Goal: Transaction & Acquisition: Purchase product/service

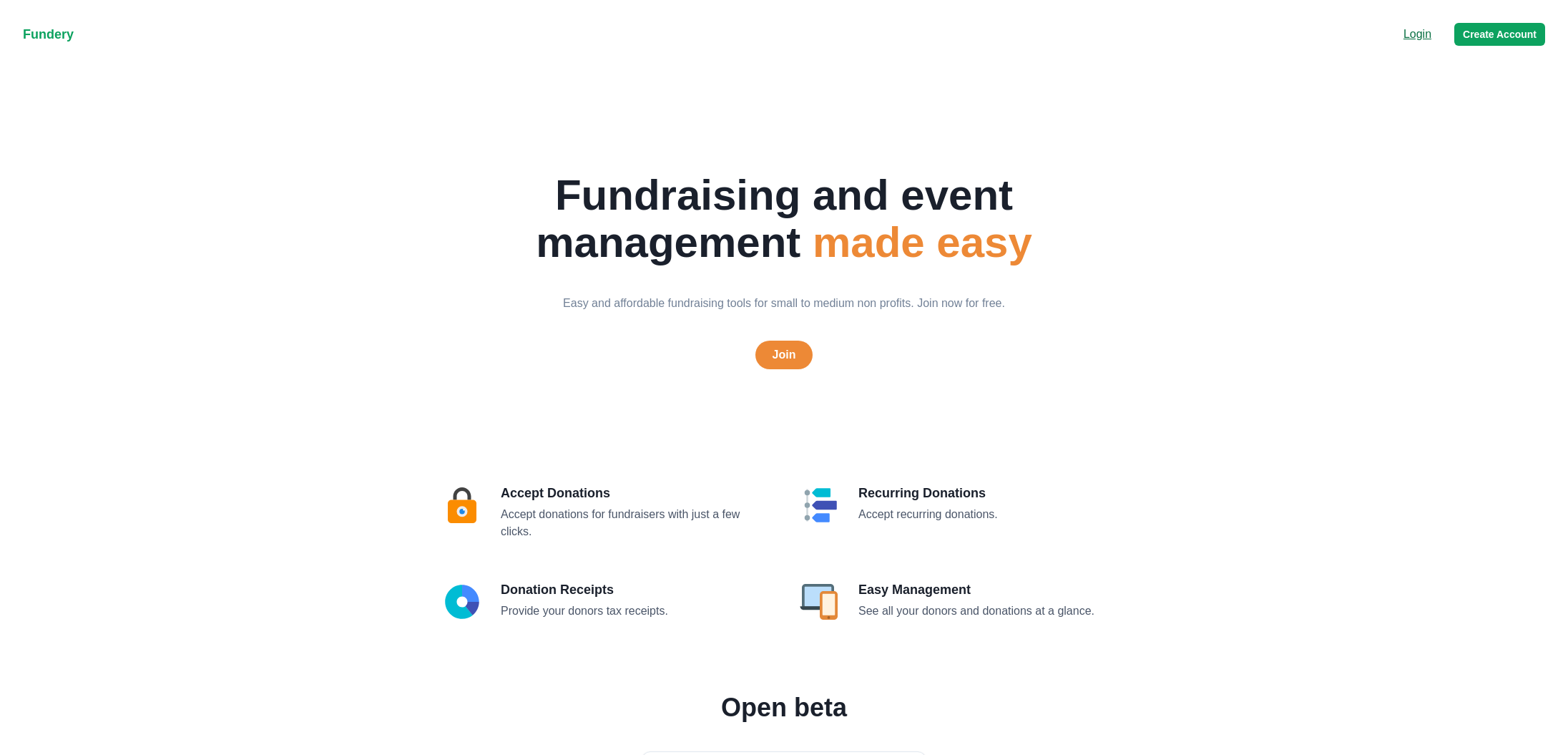
click at [1412, 40] on p "Login" at bounding box center [1417, 34] width 28 height 17
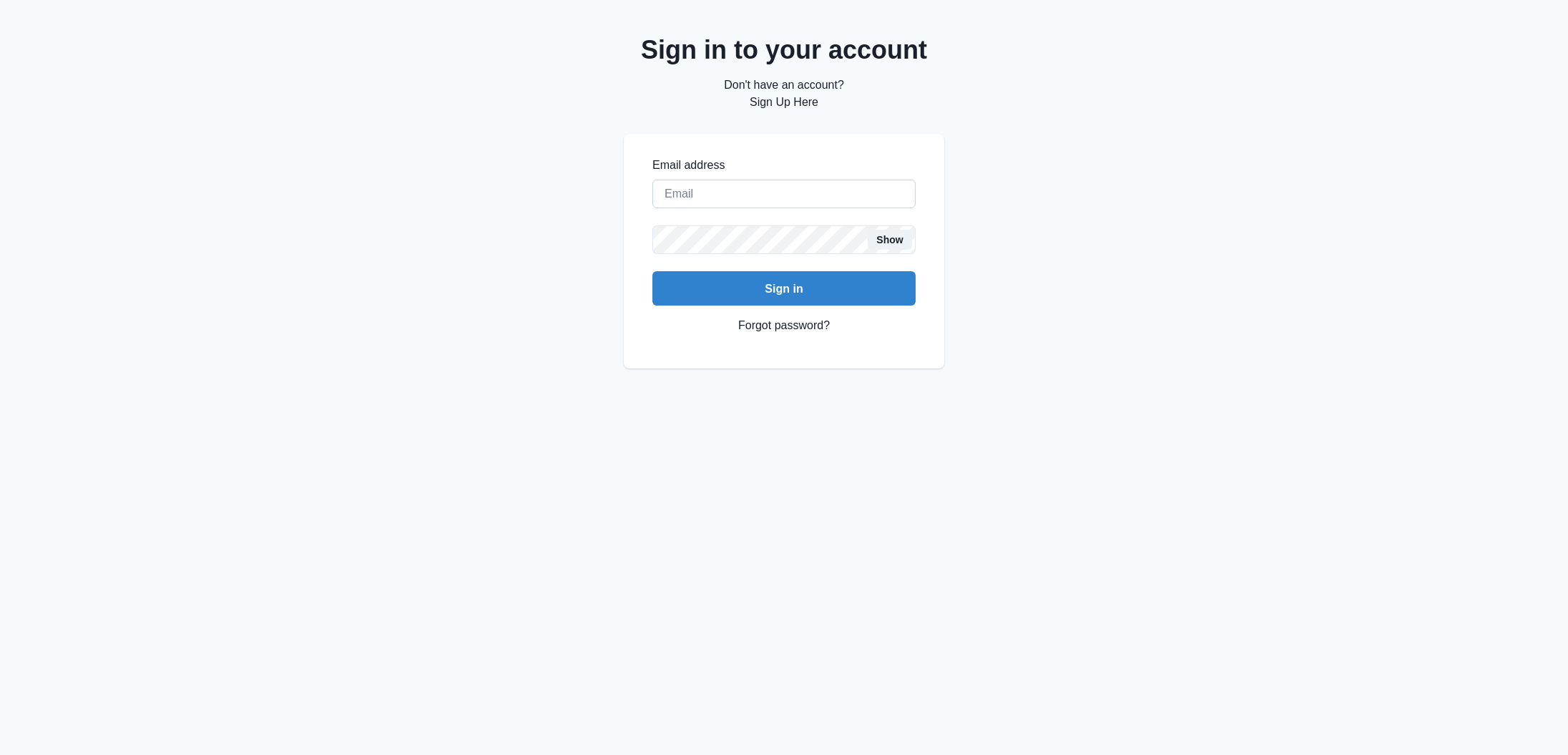
click at [785, 190] on input "Email address" at bounding box center [784, 194] width 263 height 29
type input "creaumond@gmail.com"
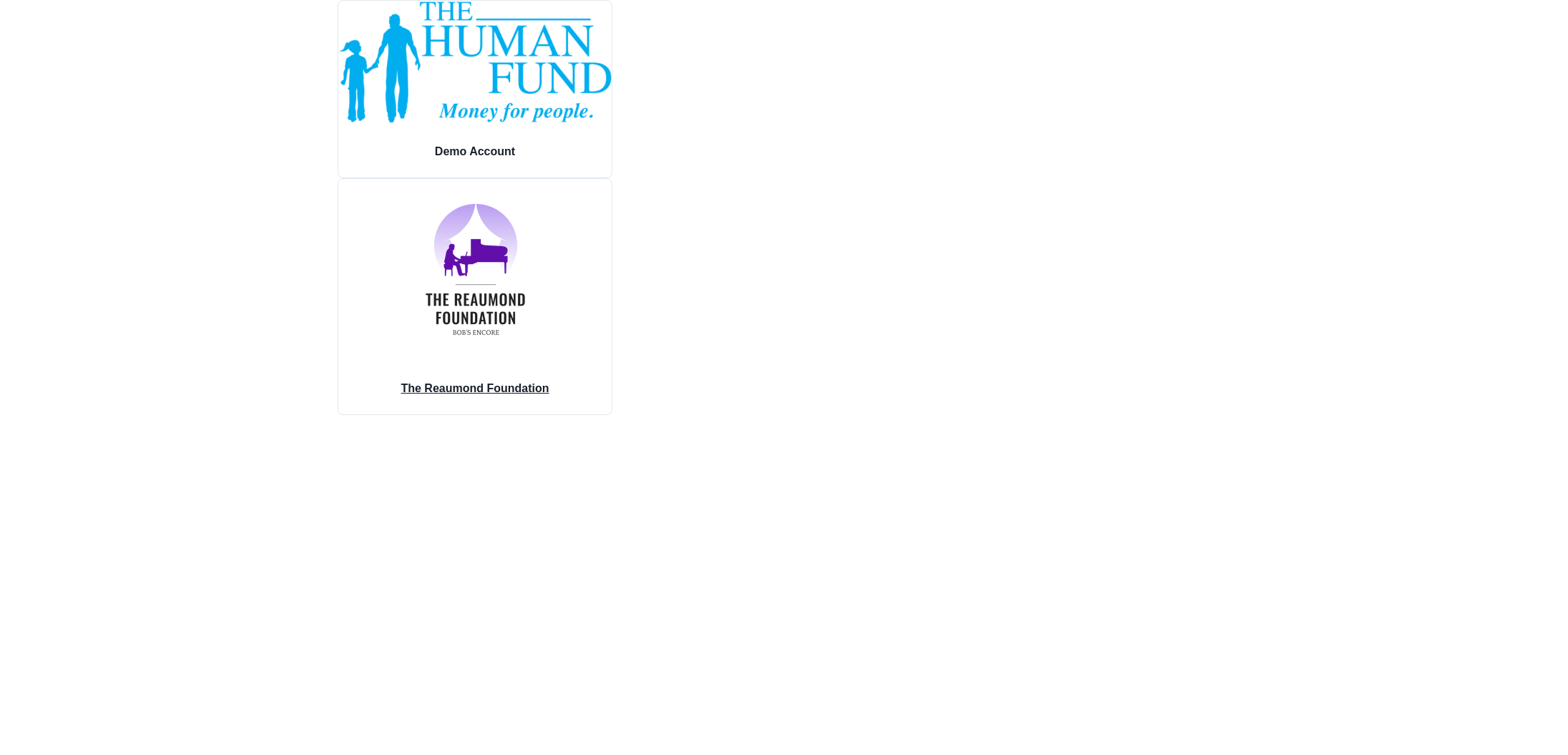
click at [554, 305] on img at bounding box center [475, 270] width 185 height 181
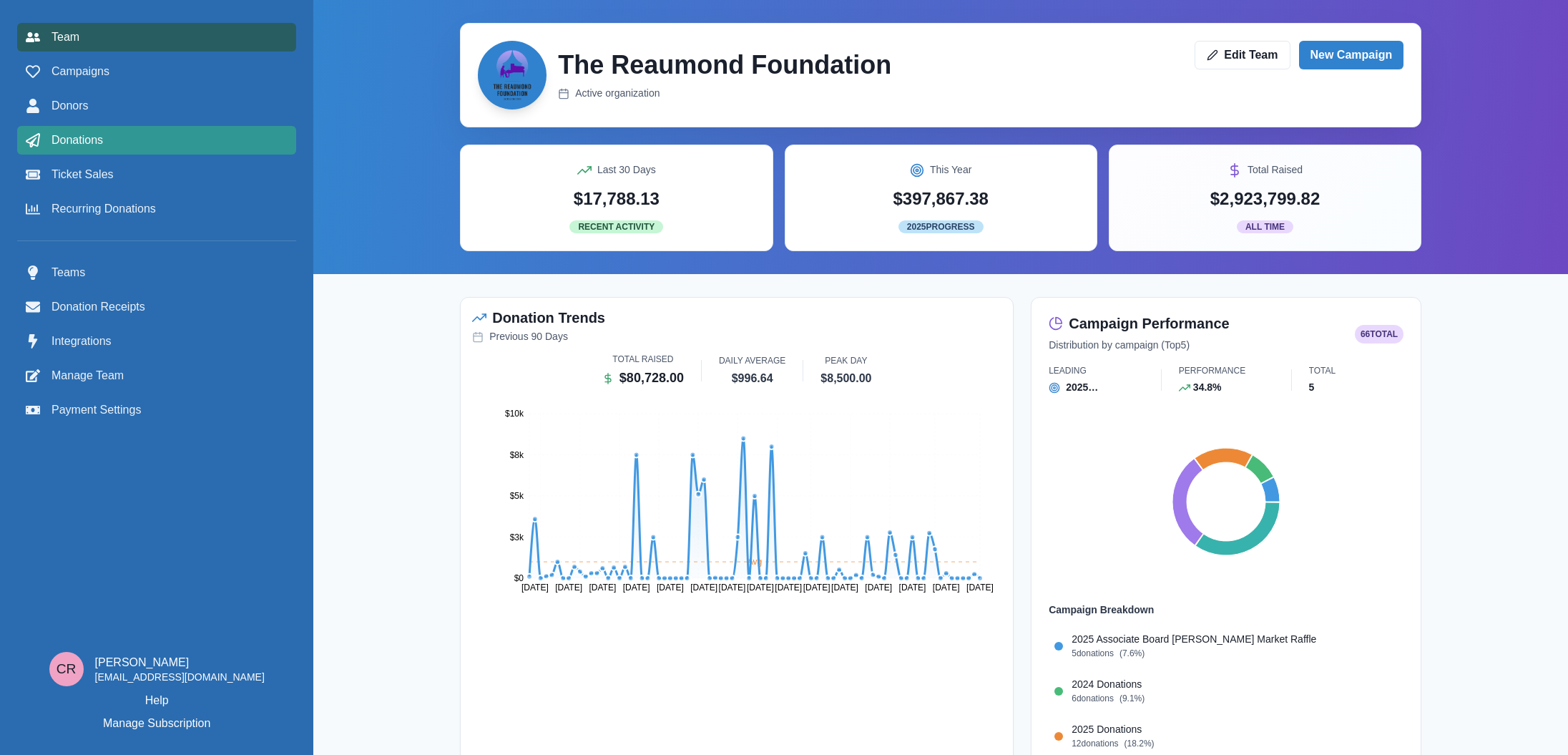
click at [98, 146] on span "Donations" at bounding box center [78, 139] width 52 height 17
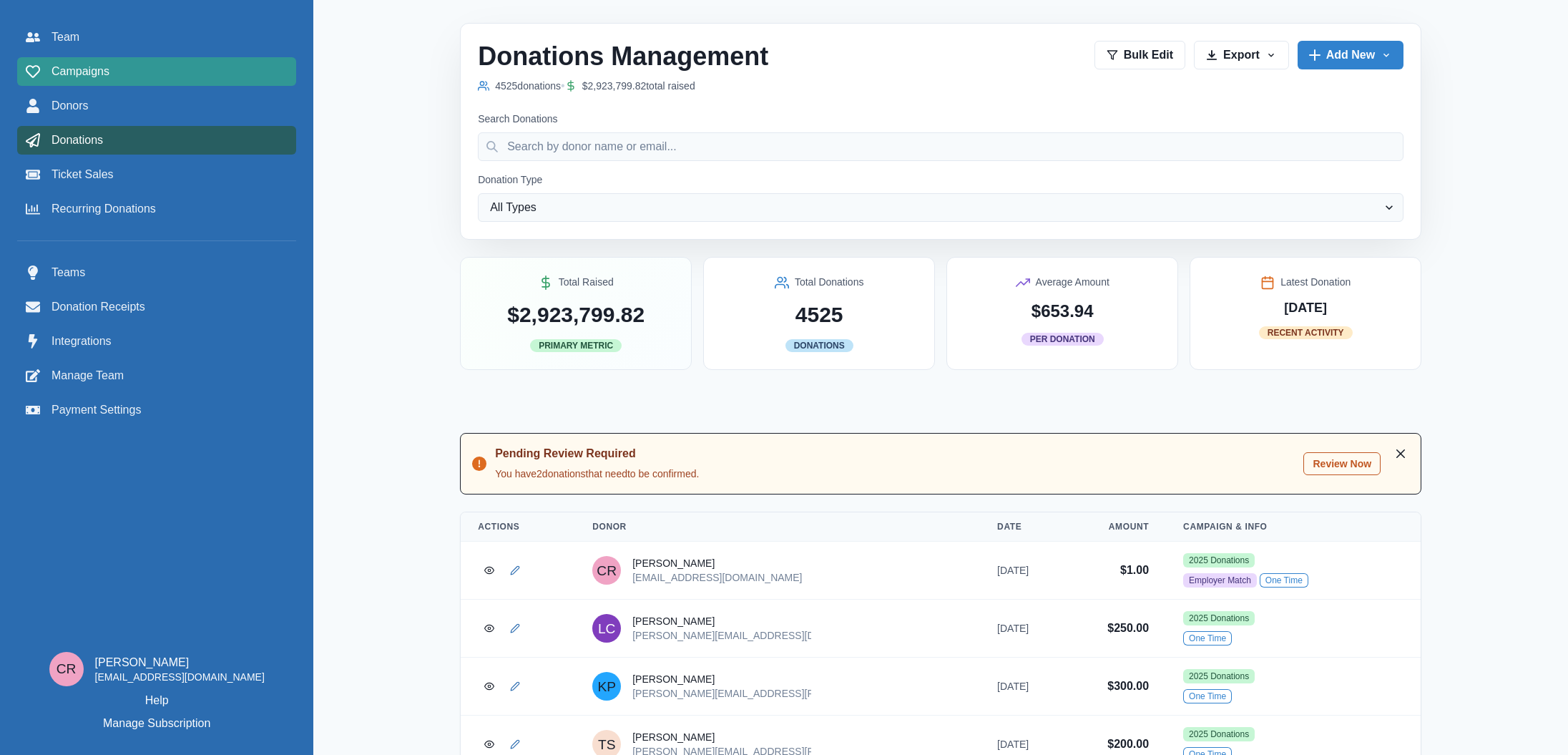
click at [126, 82] on link "Campaigns" at bounding box center [156, 72] width 278 height 29
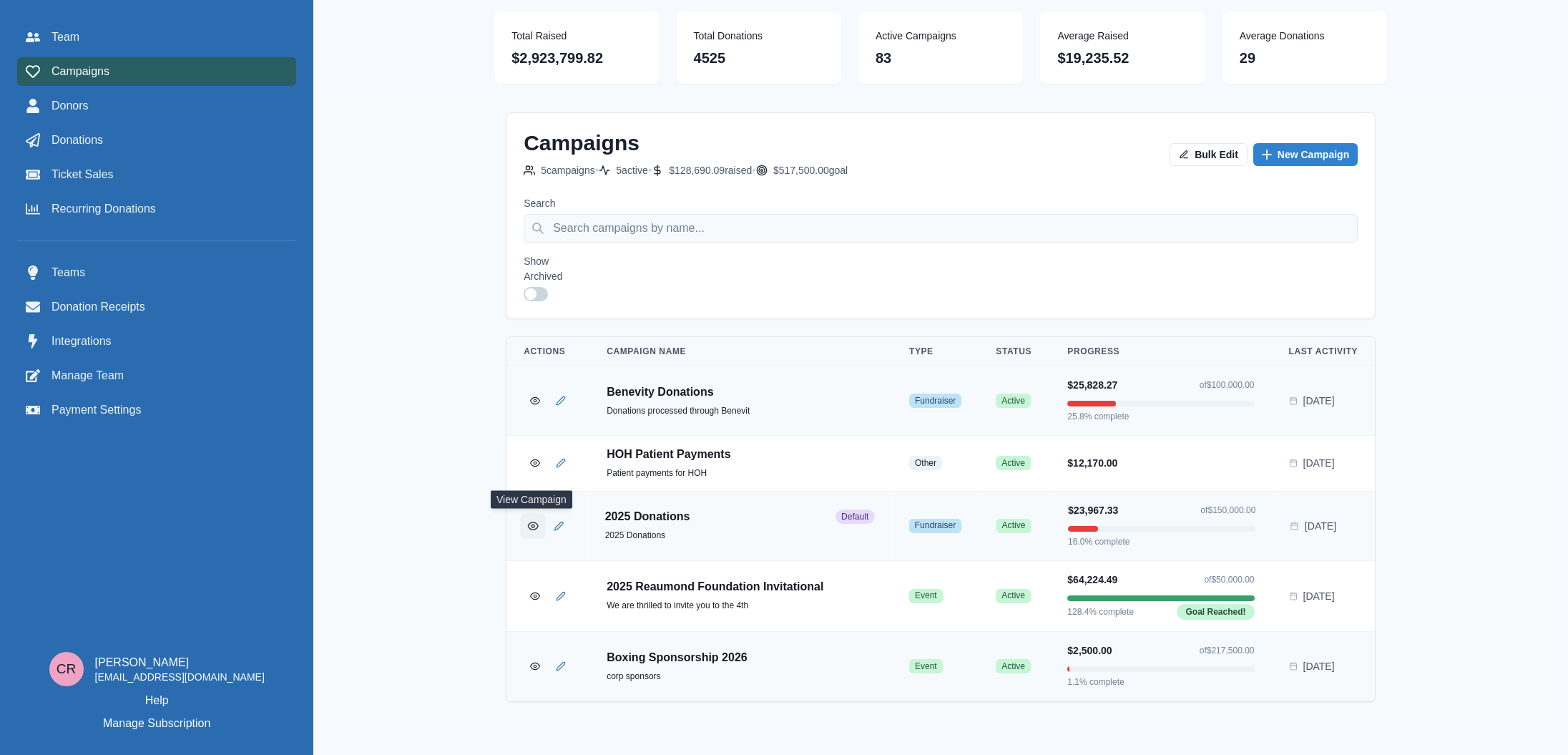
click at [532, 523] on icon "View Campaign" at bounding box center [533, 525] width 11 height 11
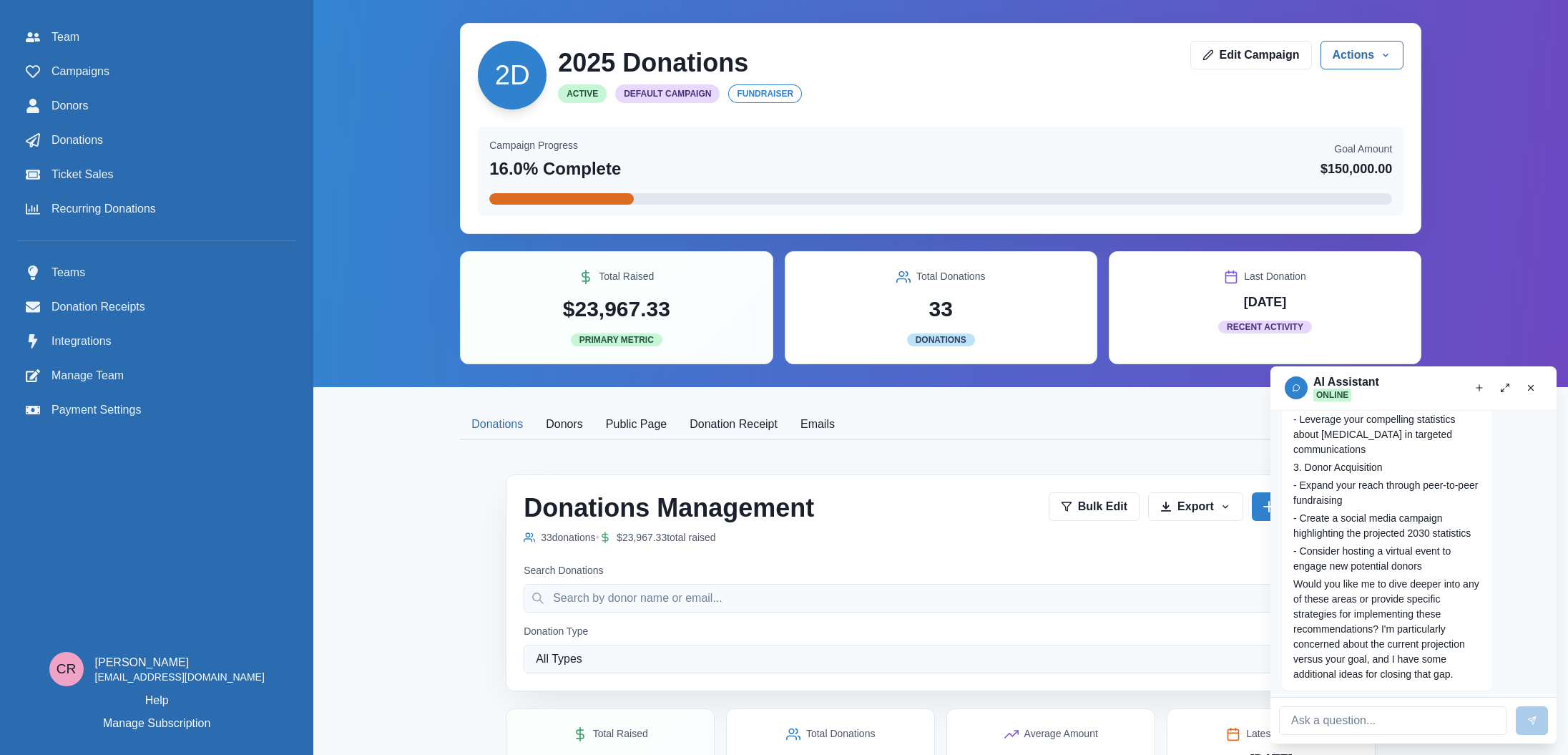
scroll to position [1023, 0]
click at [644, 422] on button "Public Page" at bounding box center [636, 425] width 84 height 30
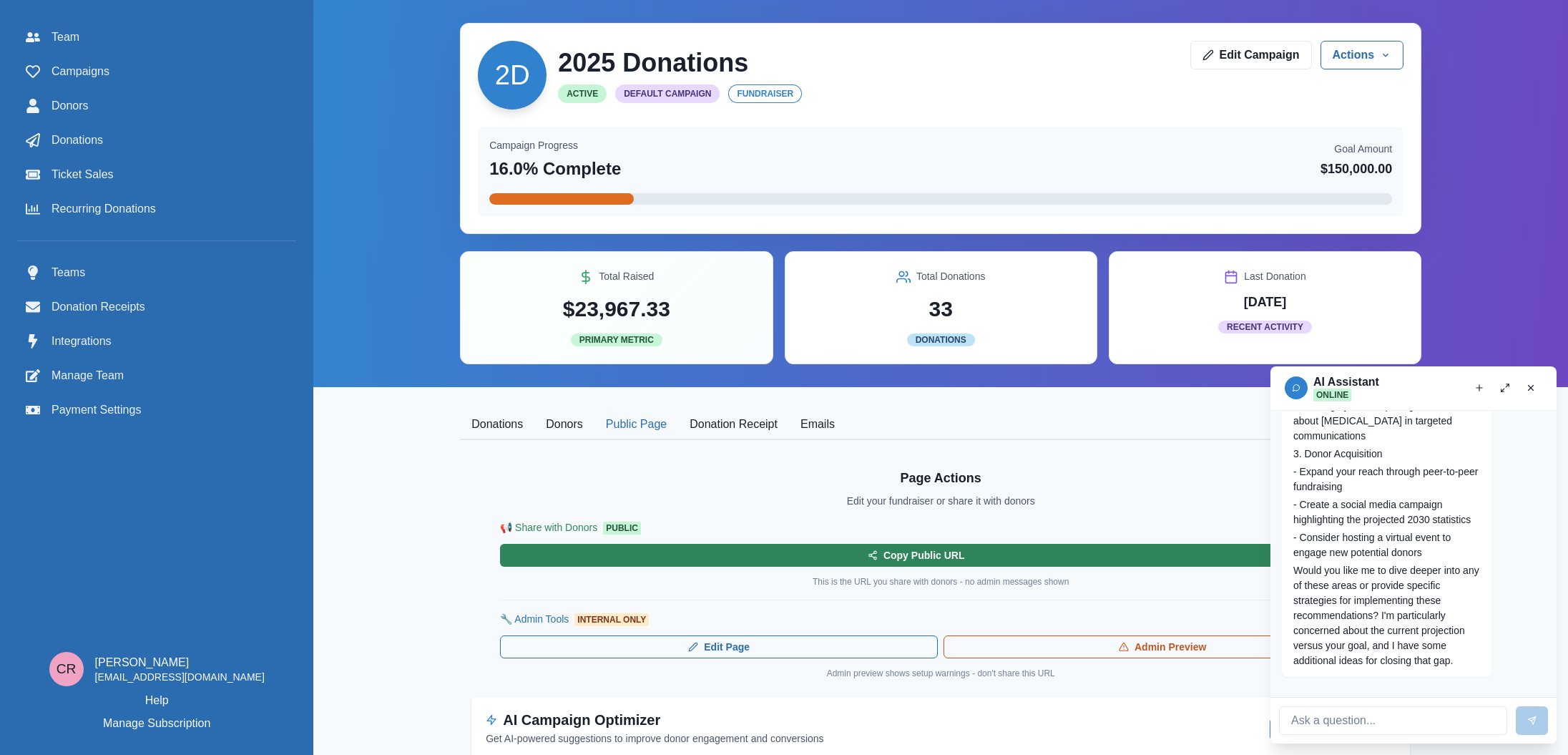
click at [1072, 563] on button "Copy Public URL" at bounding box center [916, 555] width 831 height 23
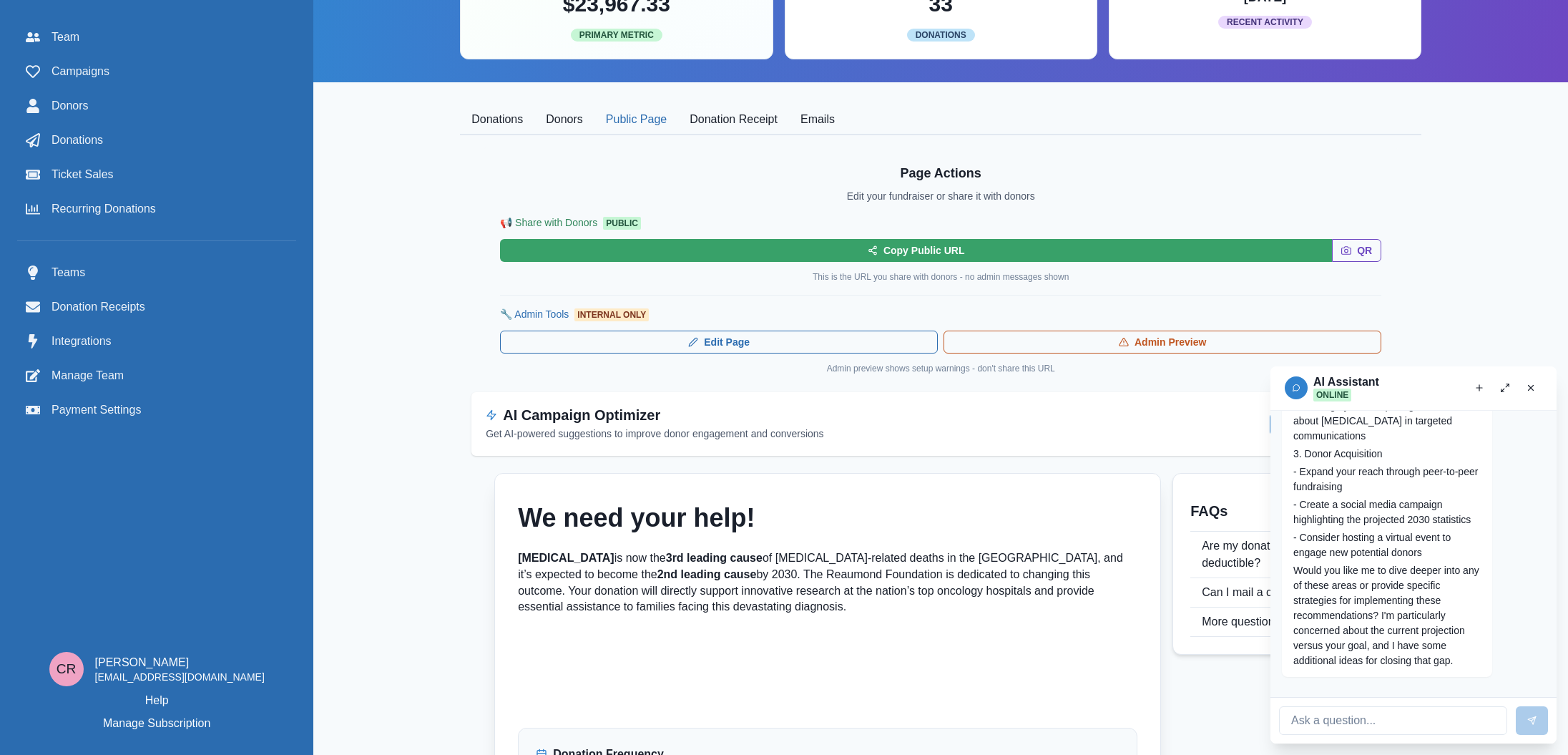
scroll to position [475, 0]
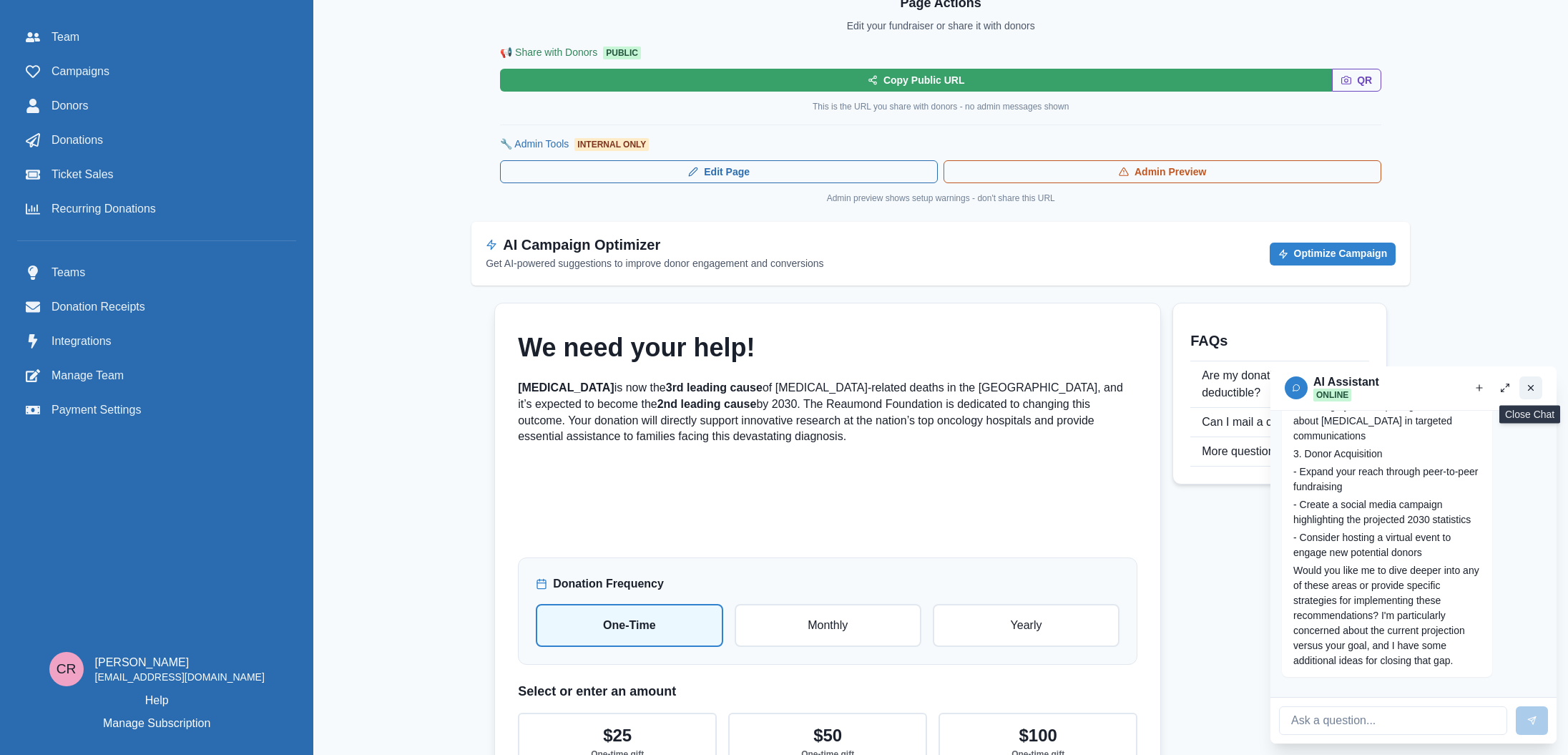
click at [1526, 392] on icon "Close chat" at bounding box center [1530, 388] width 10 height 10
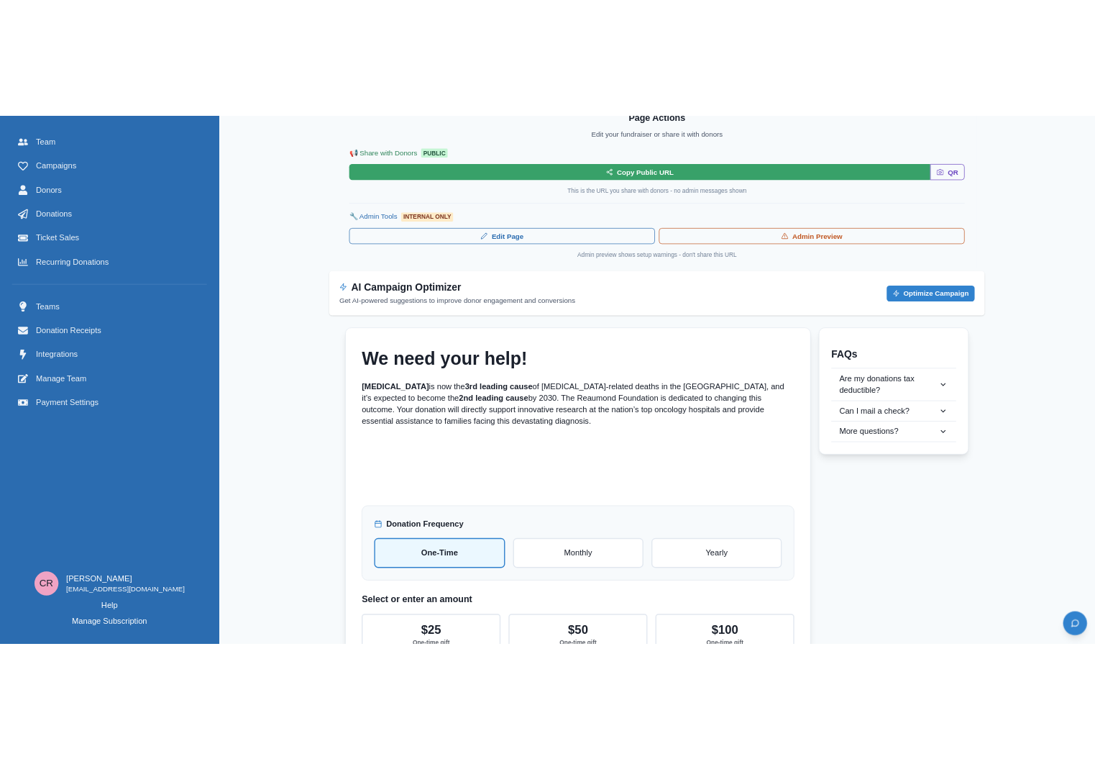
scroll to position [385, 0]
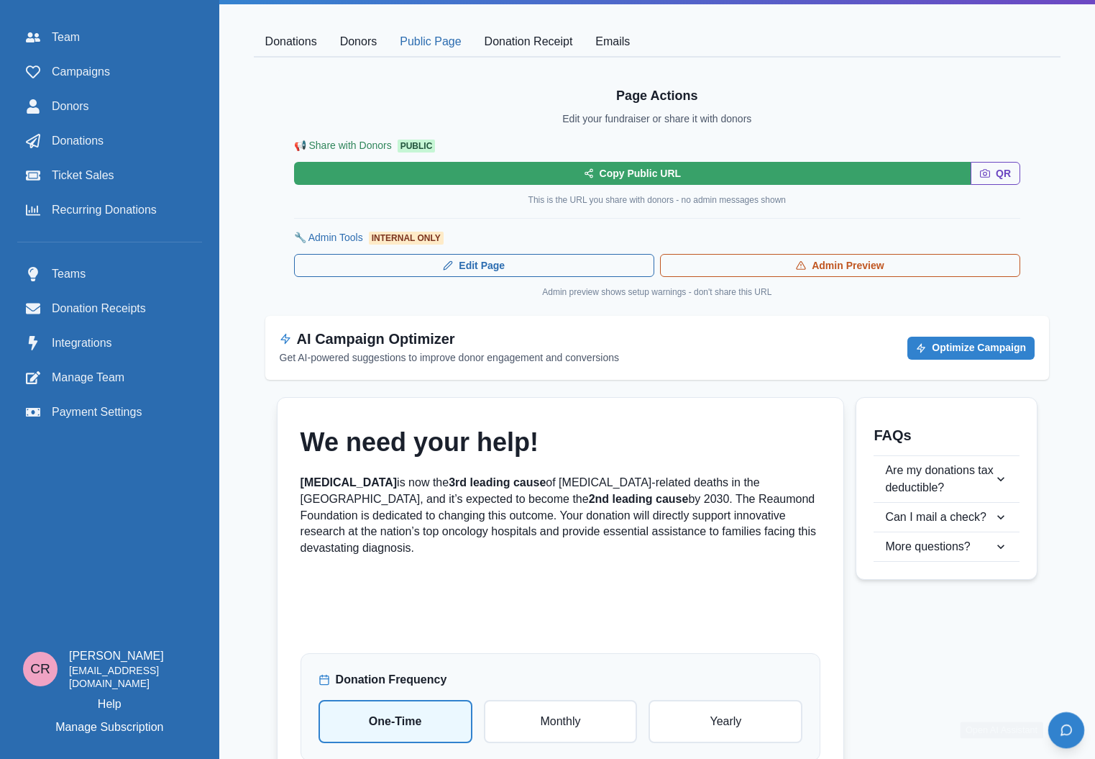
click at [1081, 722] on button "Open chat" at bounding box center [1067, 730] width 36 height 36
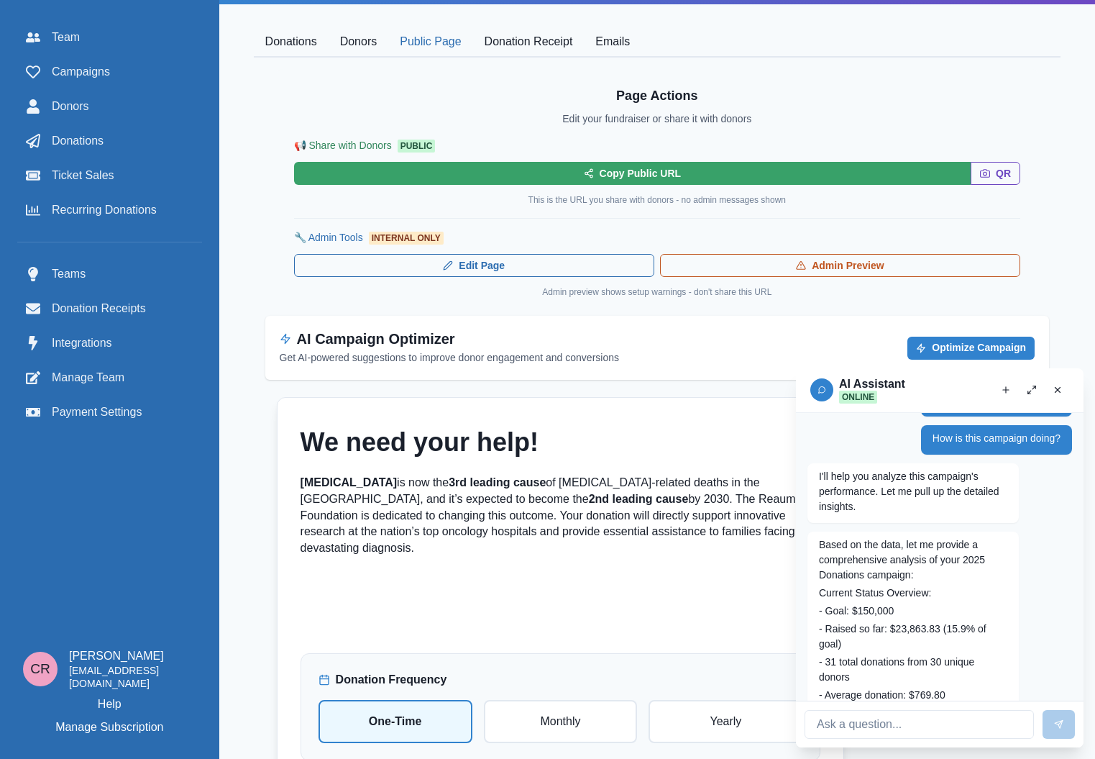
scroll to position [40, 0]
click at [1034, 391] on icon "Open fullscreen" at bounding box center [1032, 390] width 10 height 10
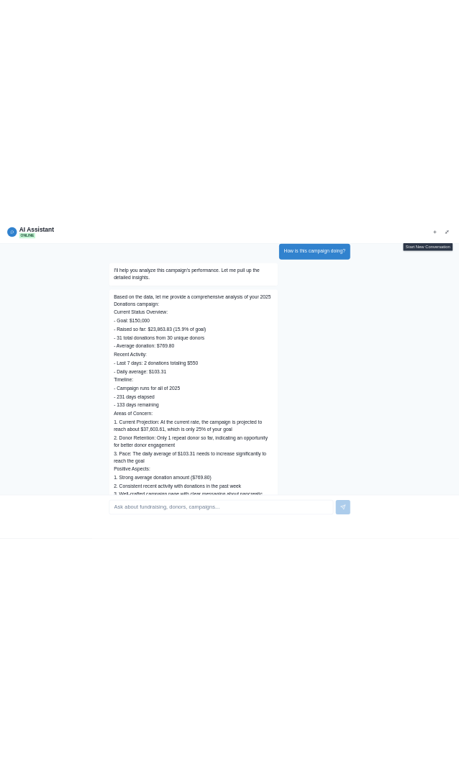
scroll to position [60, 0]
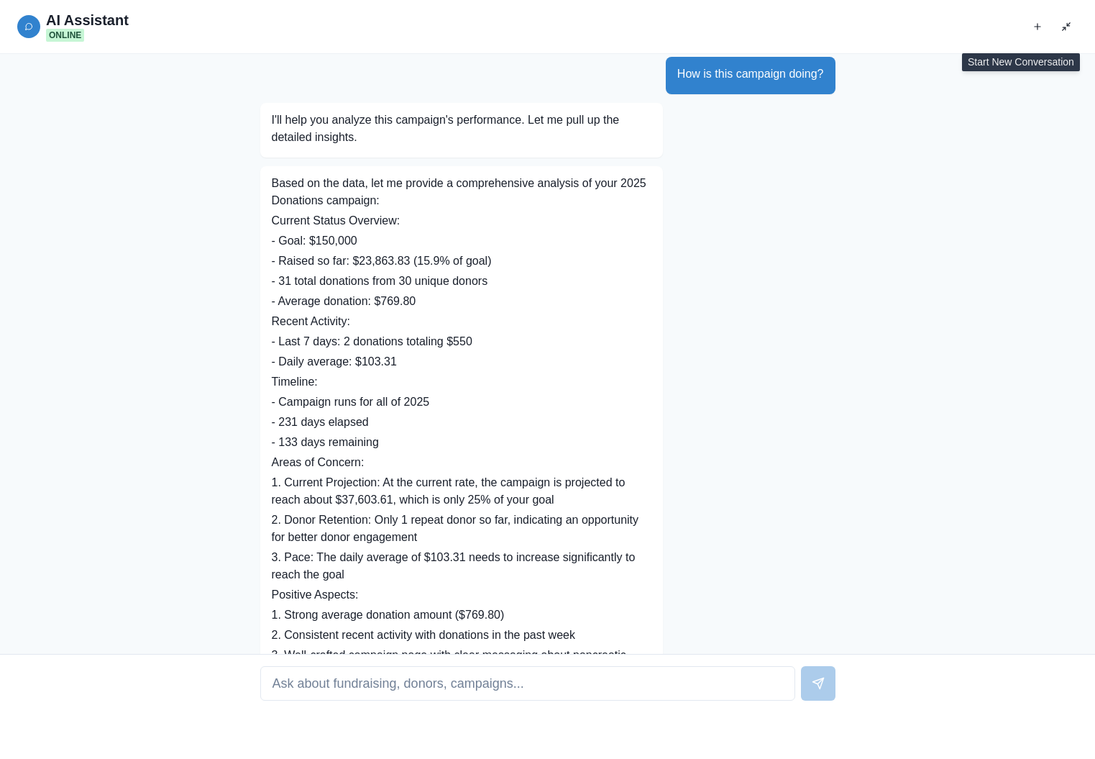
click at [1091, 178] on div "How is this campaign doing? How is this campaign doing? I'll help you analyze t…" at bounding box center [547, 354] width 1095 height 600
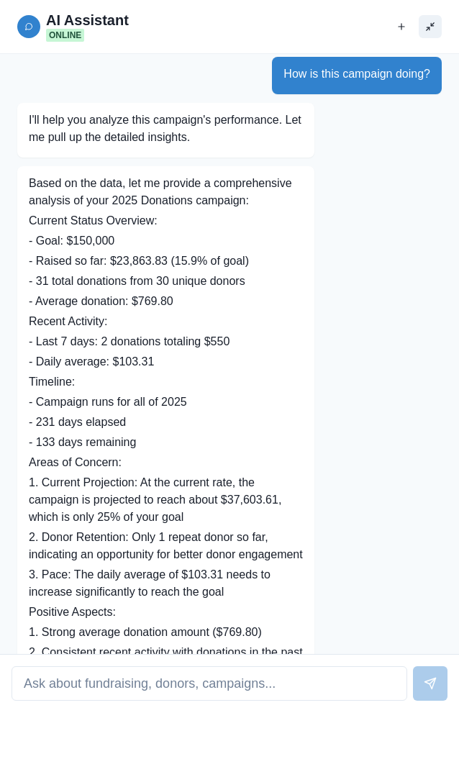
click at [432, 27] on icon "Exit fullscreen" at bounding box center [430, 27] width 10 height 10
click at [432, 27] on button "Exit fullscreen" at bounding box center [430, 26] width 23 height 23
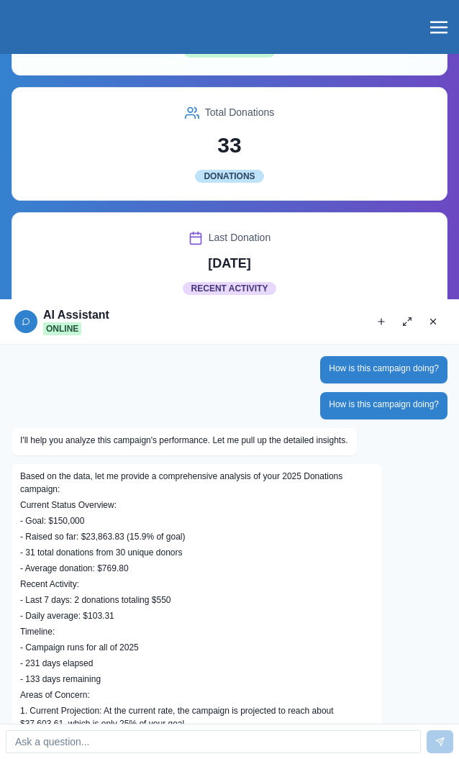
scroll to position [749, 0]
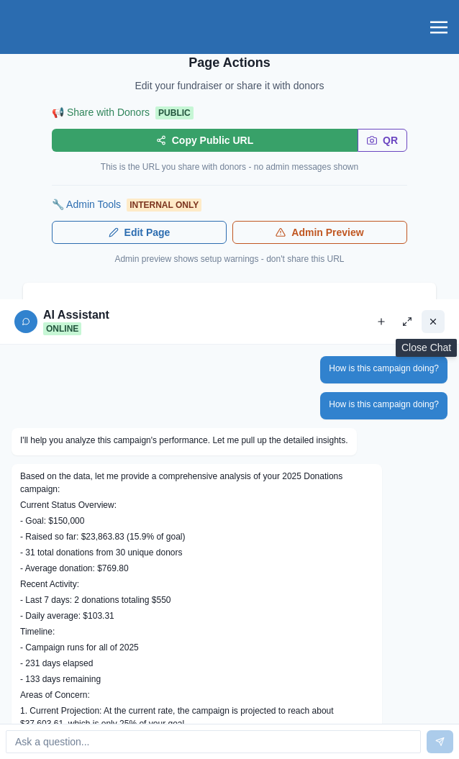
click at [434, 329] on button "Close chat" at bounding box center [432, 321] width 23 height 23
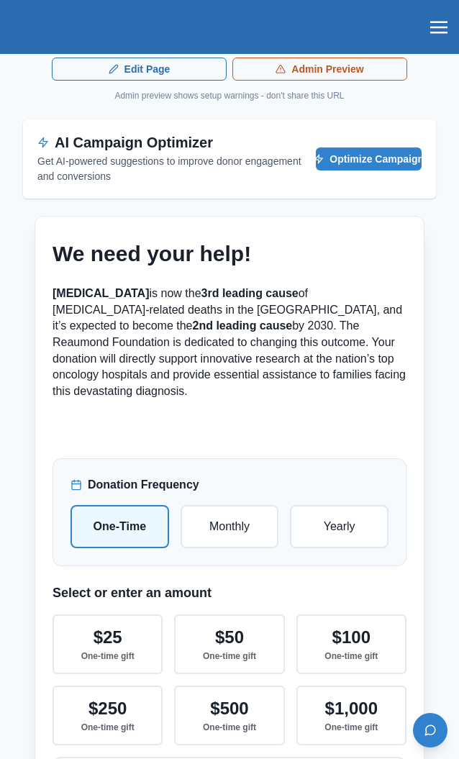
scroll to position [0, 0]
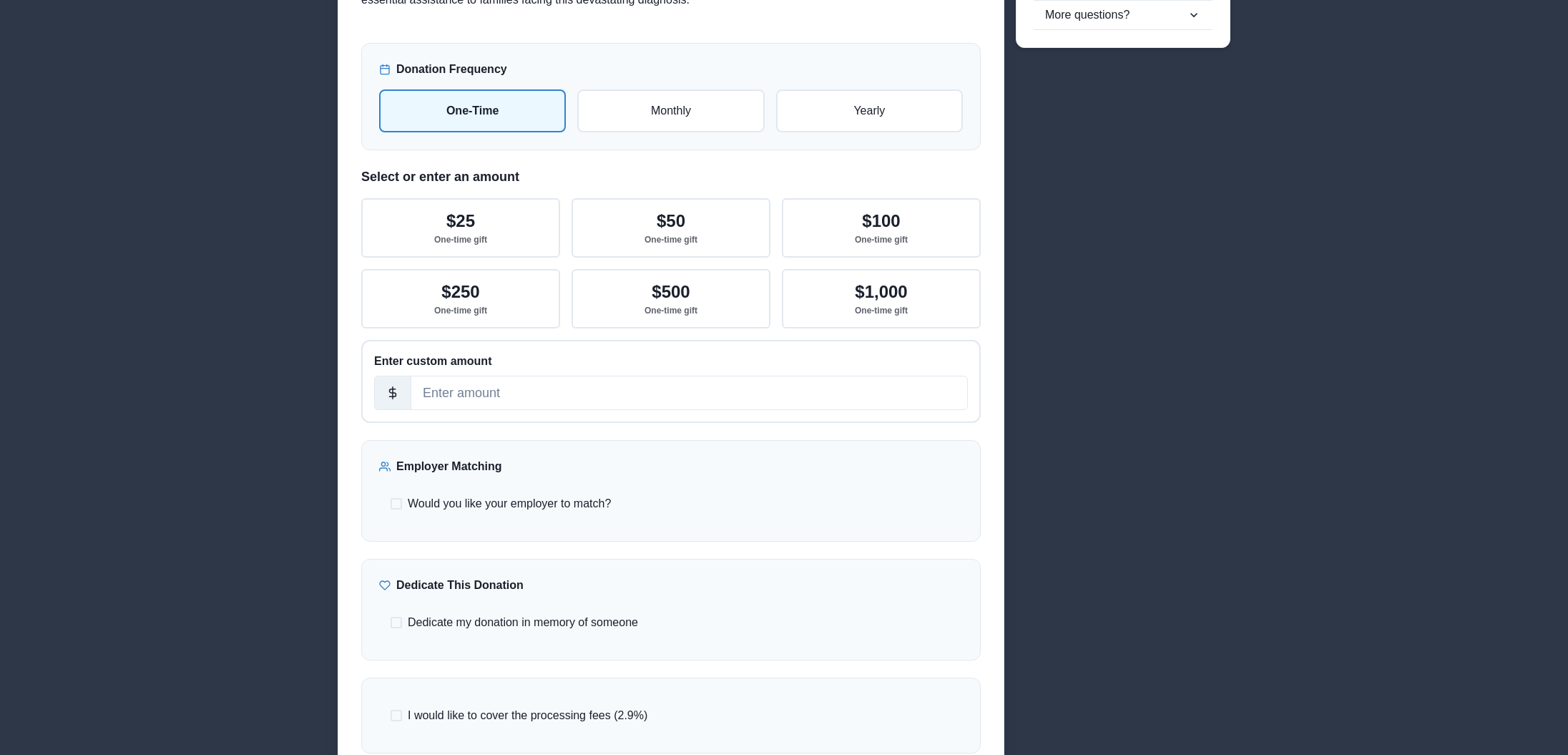
scroll to position [464, 0]
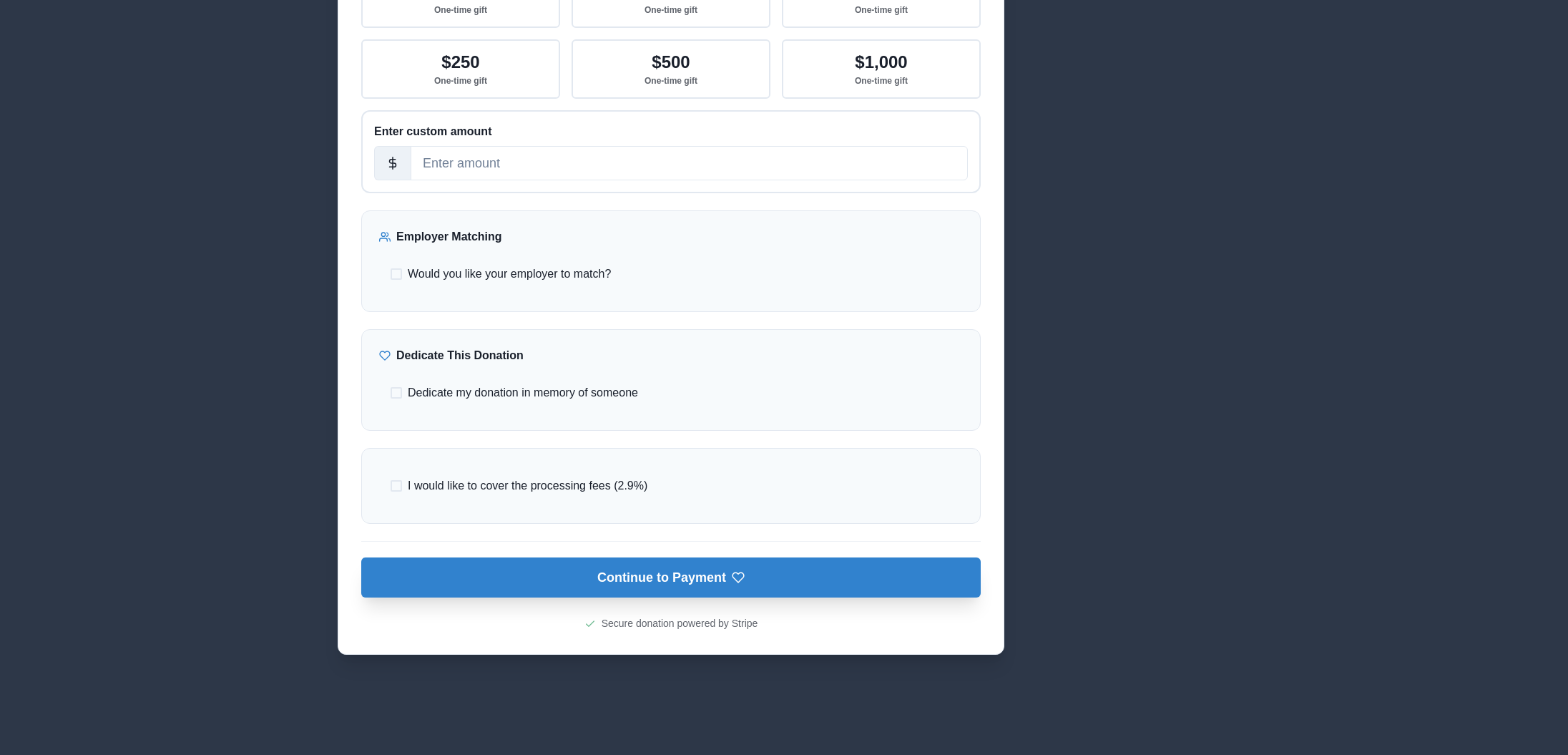
click at [743, 575] on icon "submit" at bounding box center [738, 577] width 13 height 13
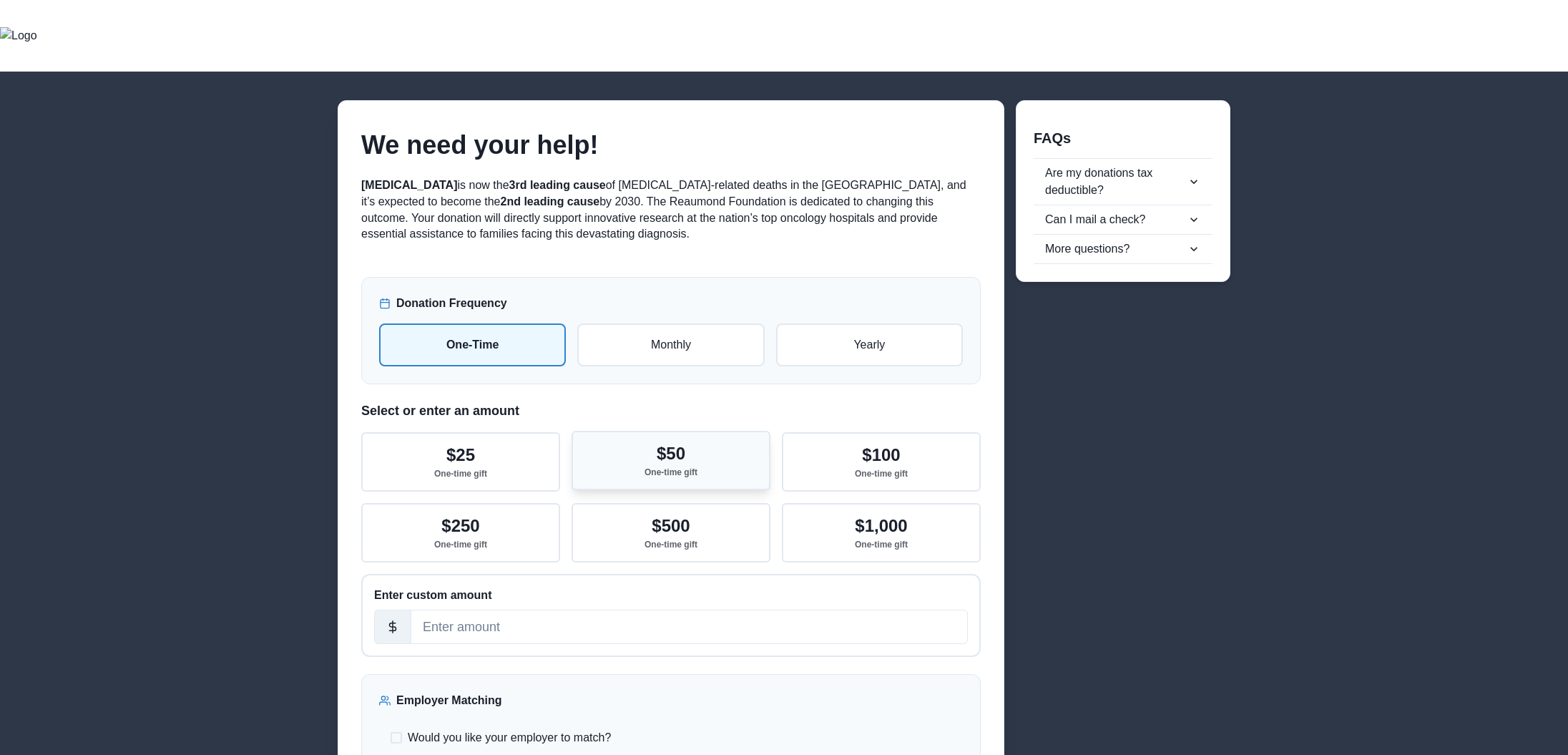
scroll to position [31, 0]
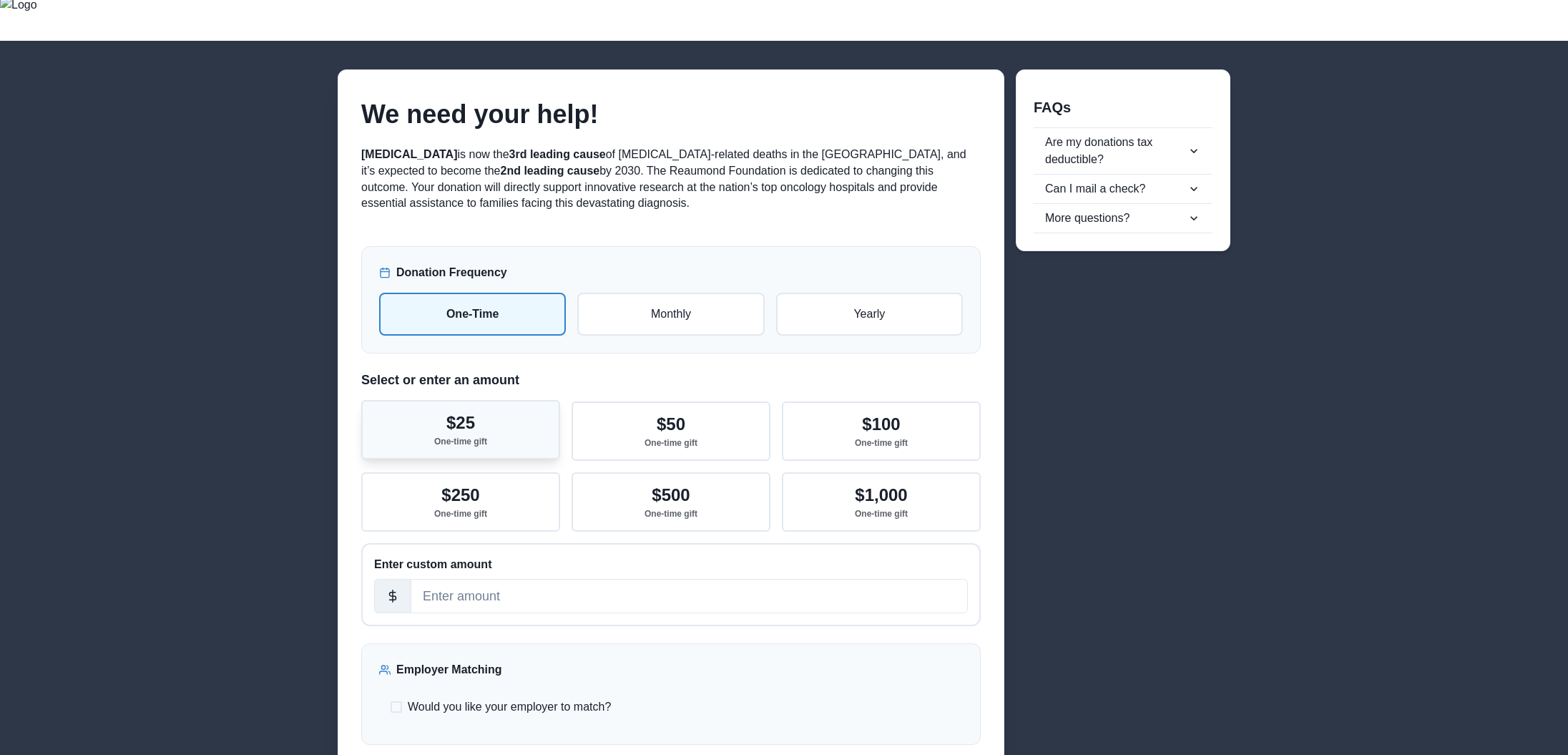
click at [484, 422] on div "$25 One-time gift" at bounding box center [460, 430] width 53 height 34
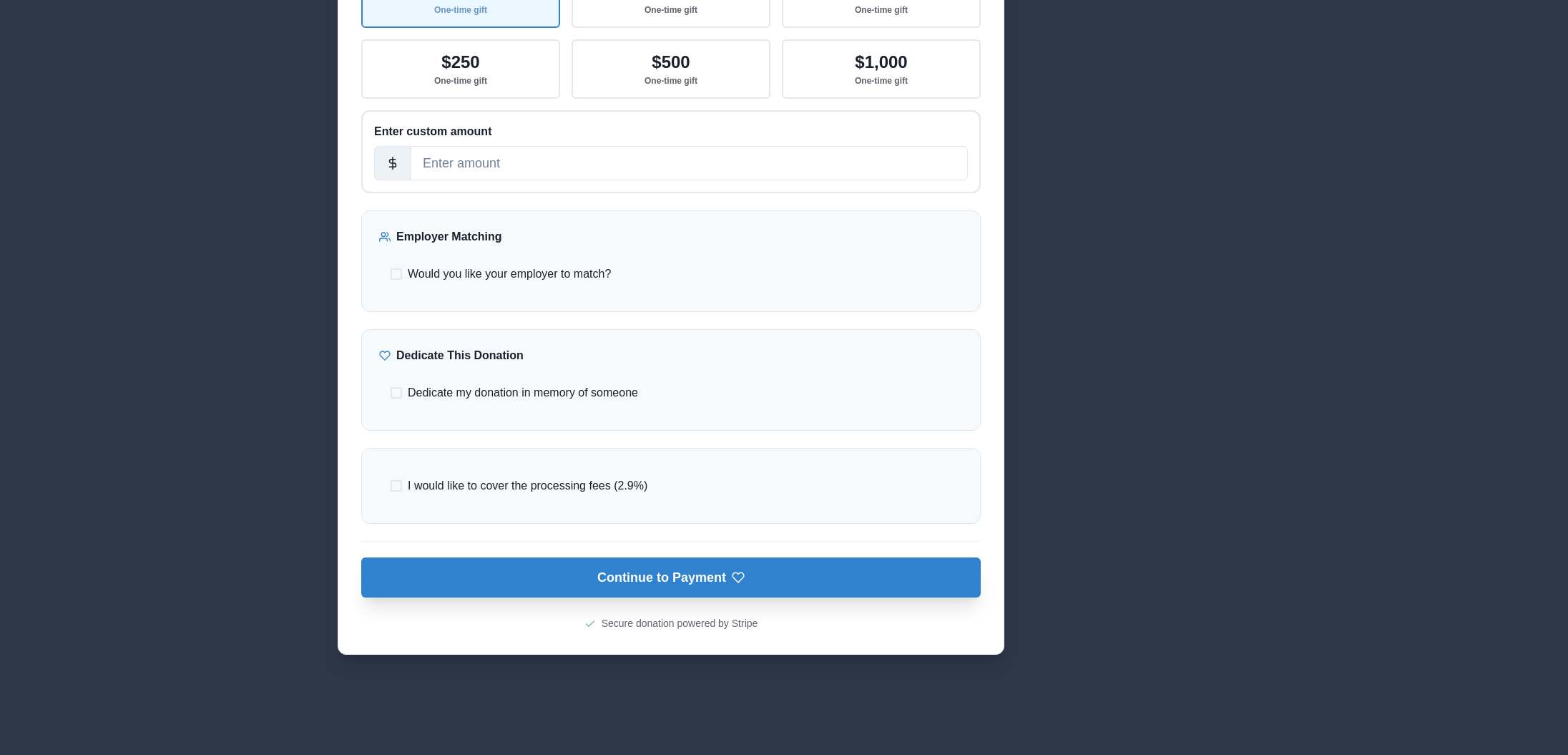
click at [741, 586] on button "Continue to Payment" at bounding box center [670, 577] width 619 height 40
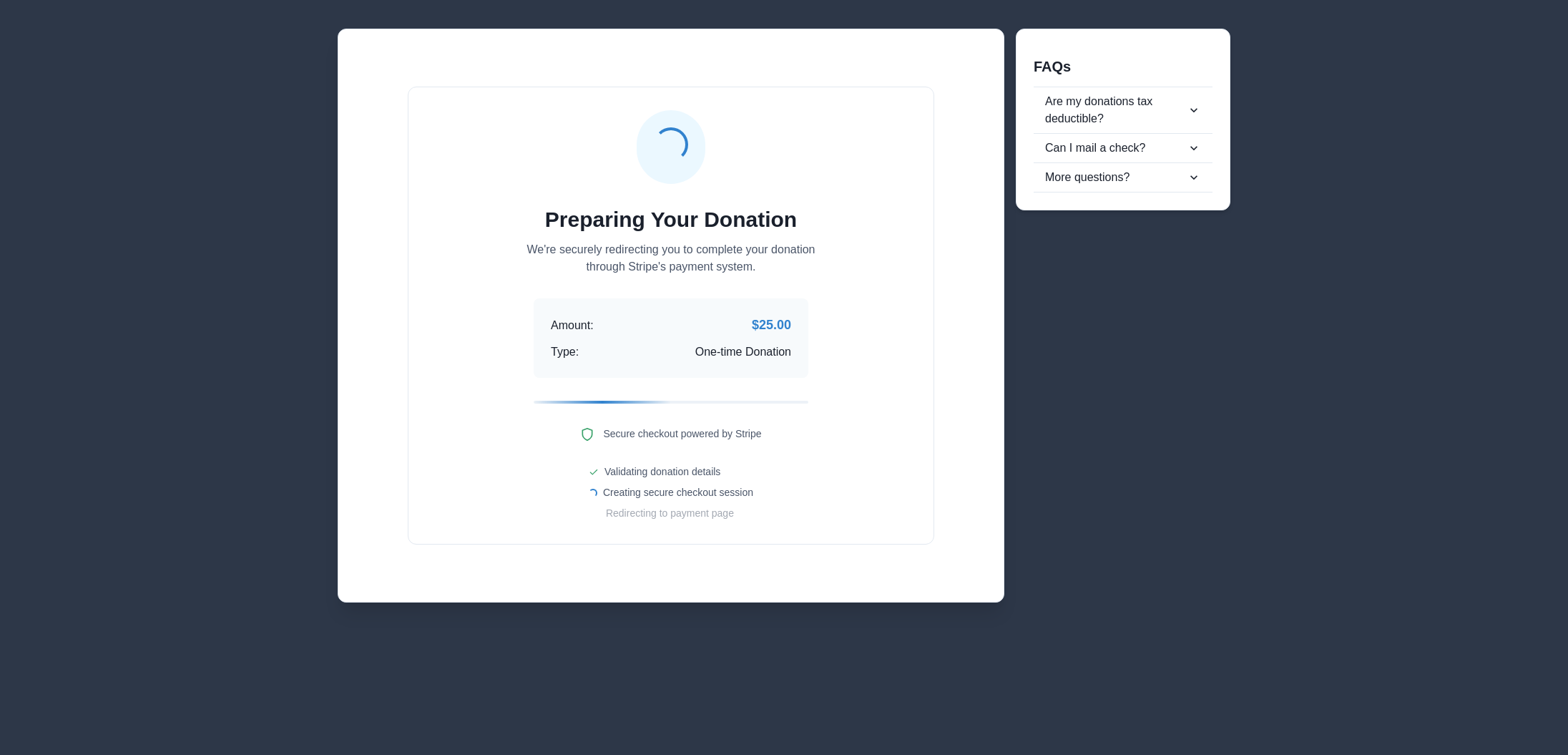
scroll to position [72, 0]
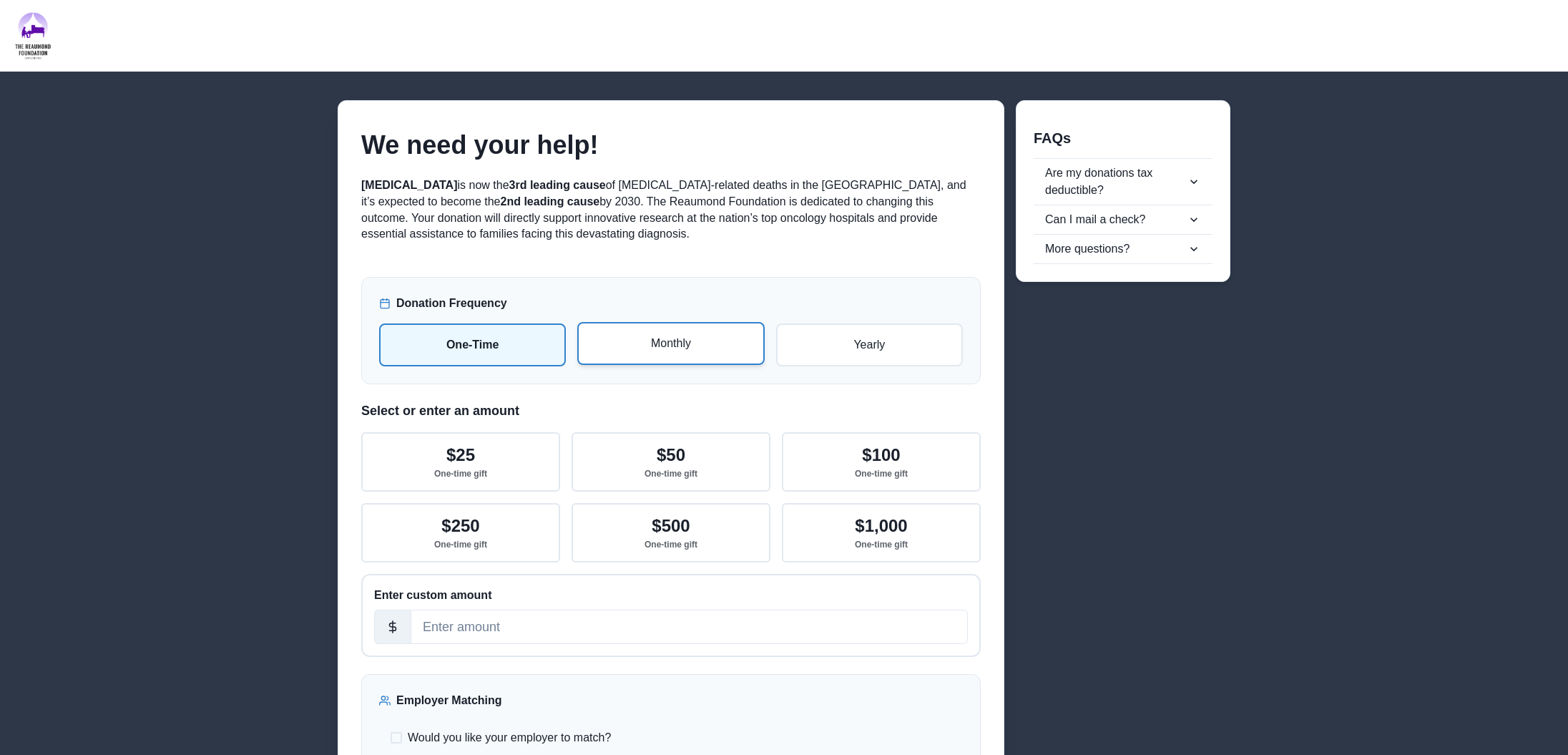
click at [730, 342] on p "Monthly" at bounding box center [670, 343] width 161 height 17
click at [0, 0] on input "radio" at bounding box center [0, 0] width 0 height 0
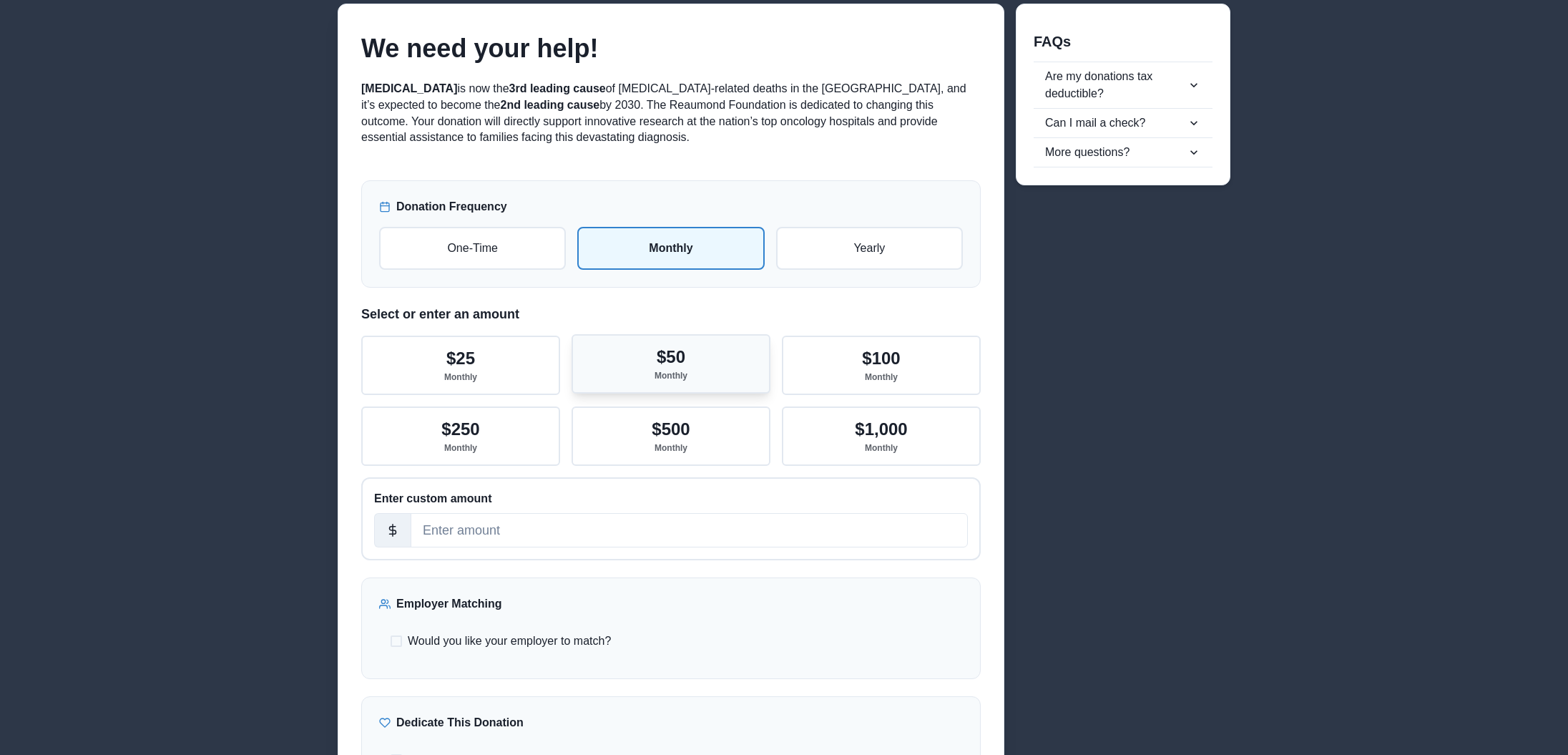
scroll to position [98, 0]
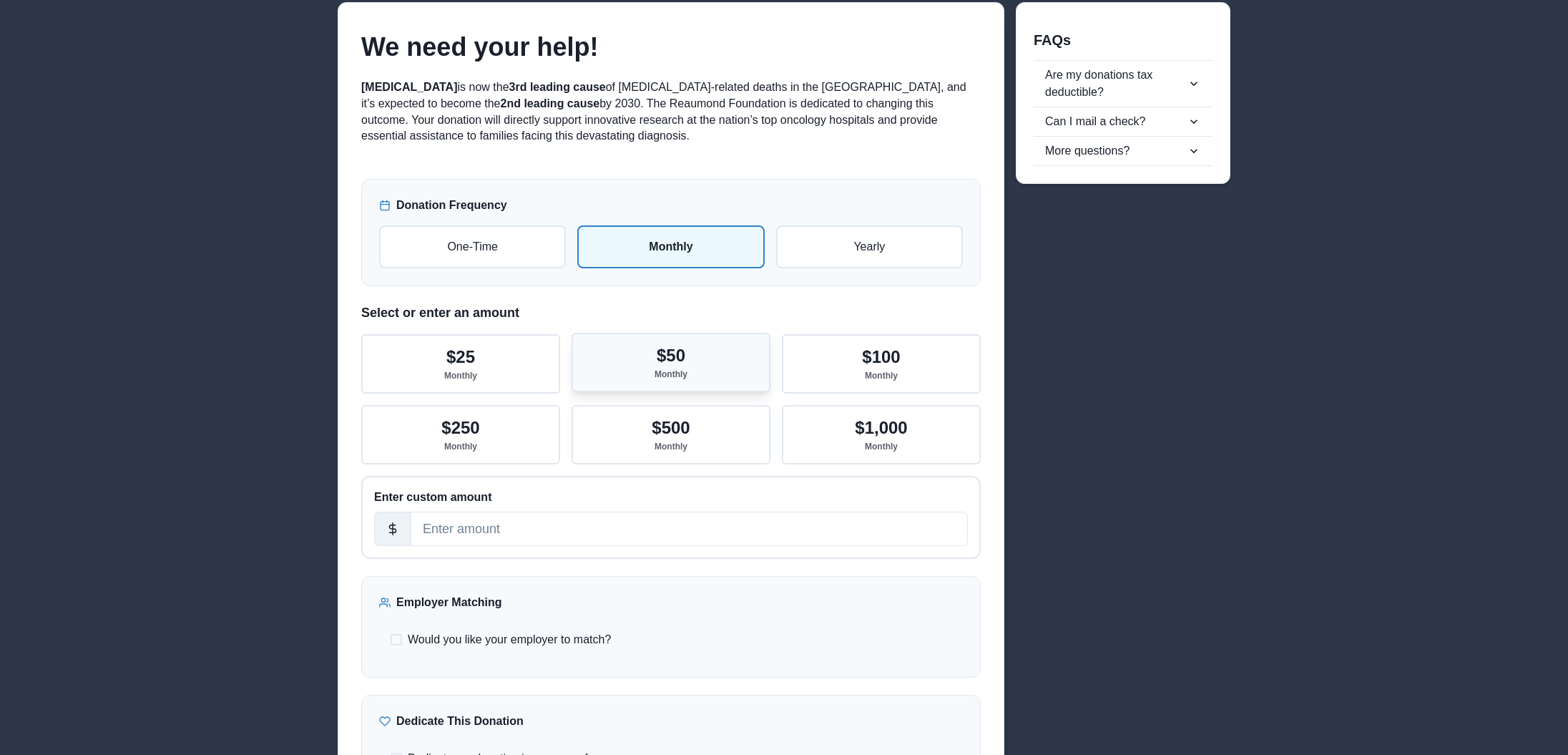
click at [722, 371] on button "$50 Monthly" at bounding box center [671, 362] width 199 height 60
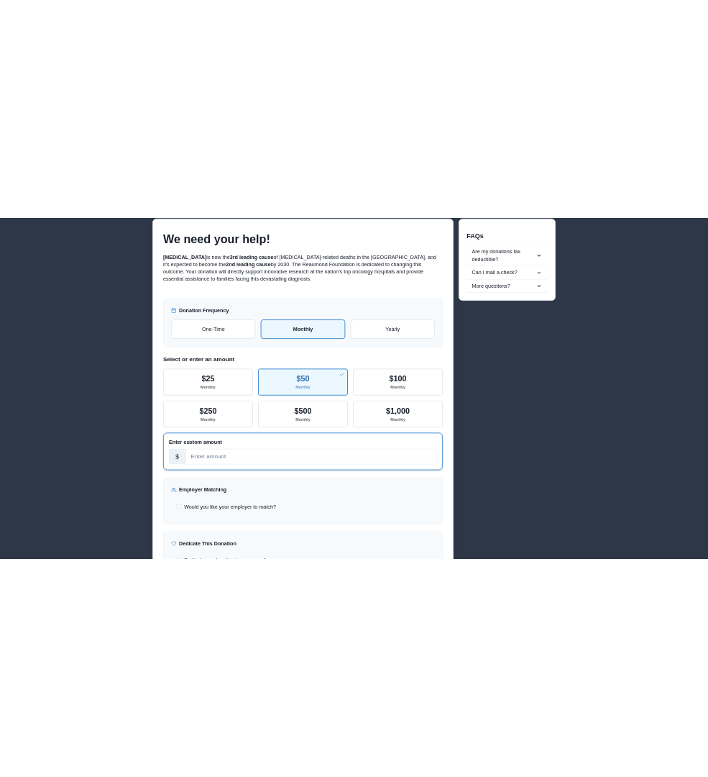
scroll to position [327, 0]
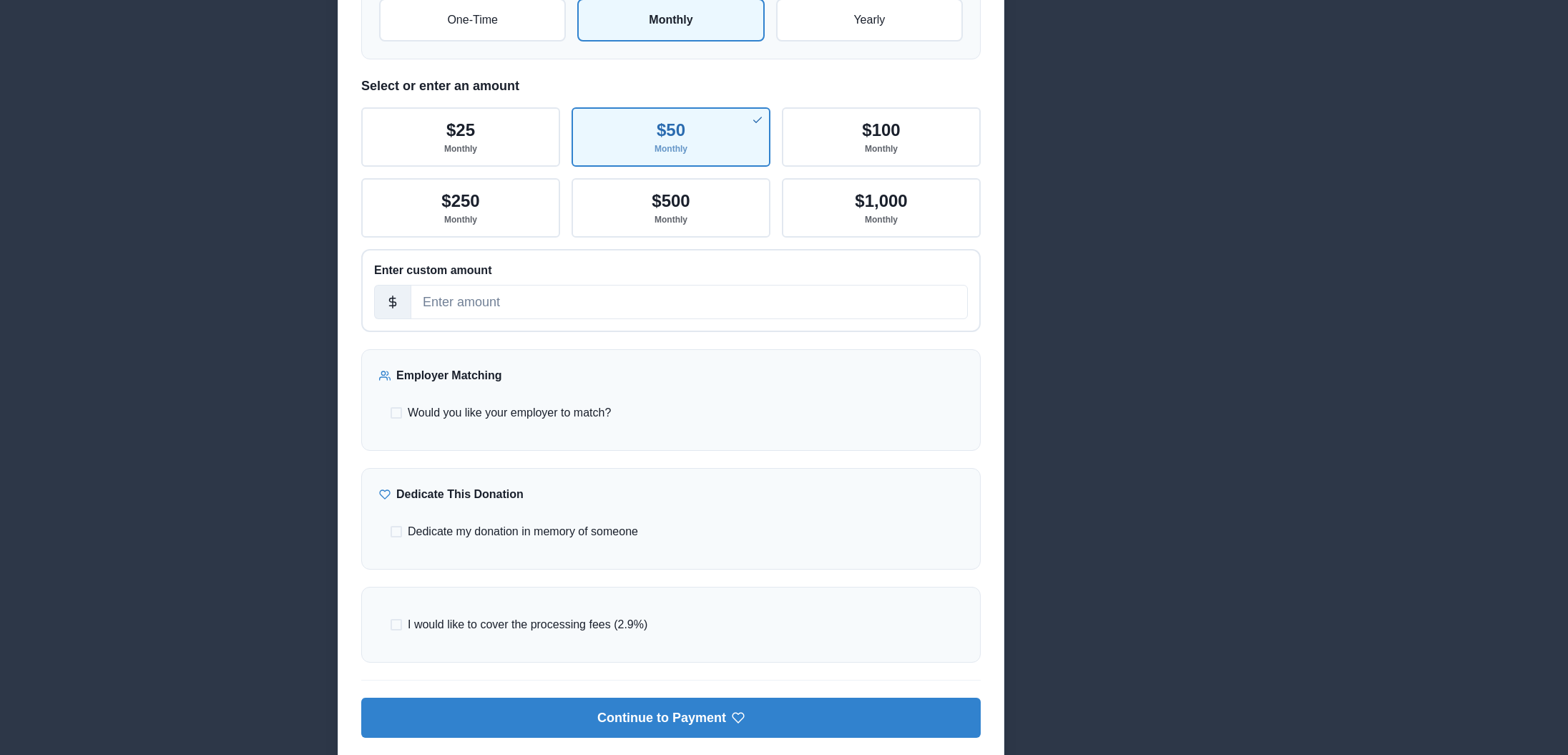
click at [577, 421] on span "Would you like your employer to match?" at bounding box center [509, 412] width 203 height 17
click at [391, 414] on input "Would you like your employer to match?" at bounding box center [390, 413] width 1 height 1
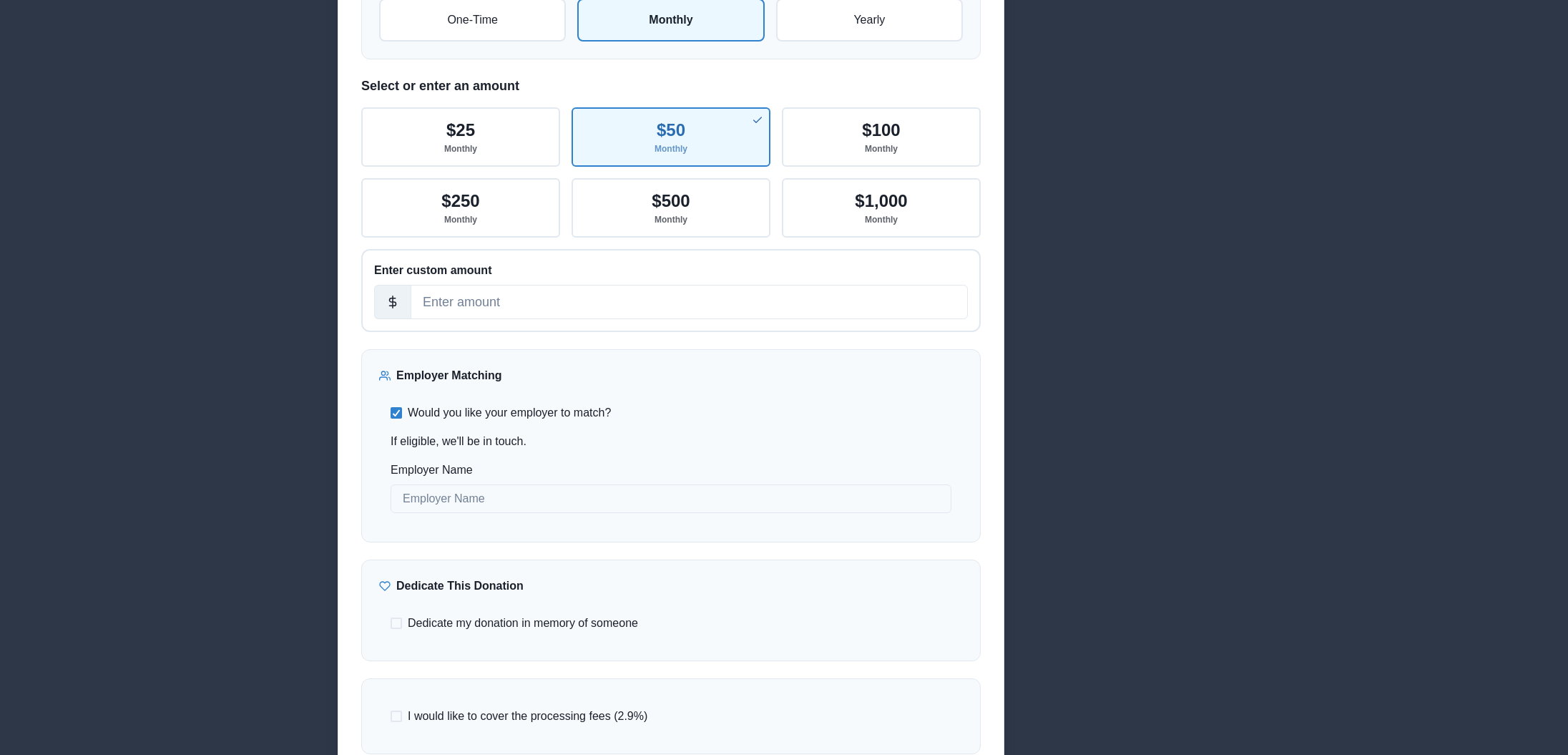
click at [585, 415] on span "Would you like your employer to match?" at bounding box center [509, 412] width 203 height 17
click at [391, 414] on input "Would you like your employer to match?" at bounding box center [390, 413] width 1 height 1
checkbox input "false"
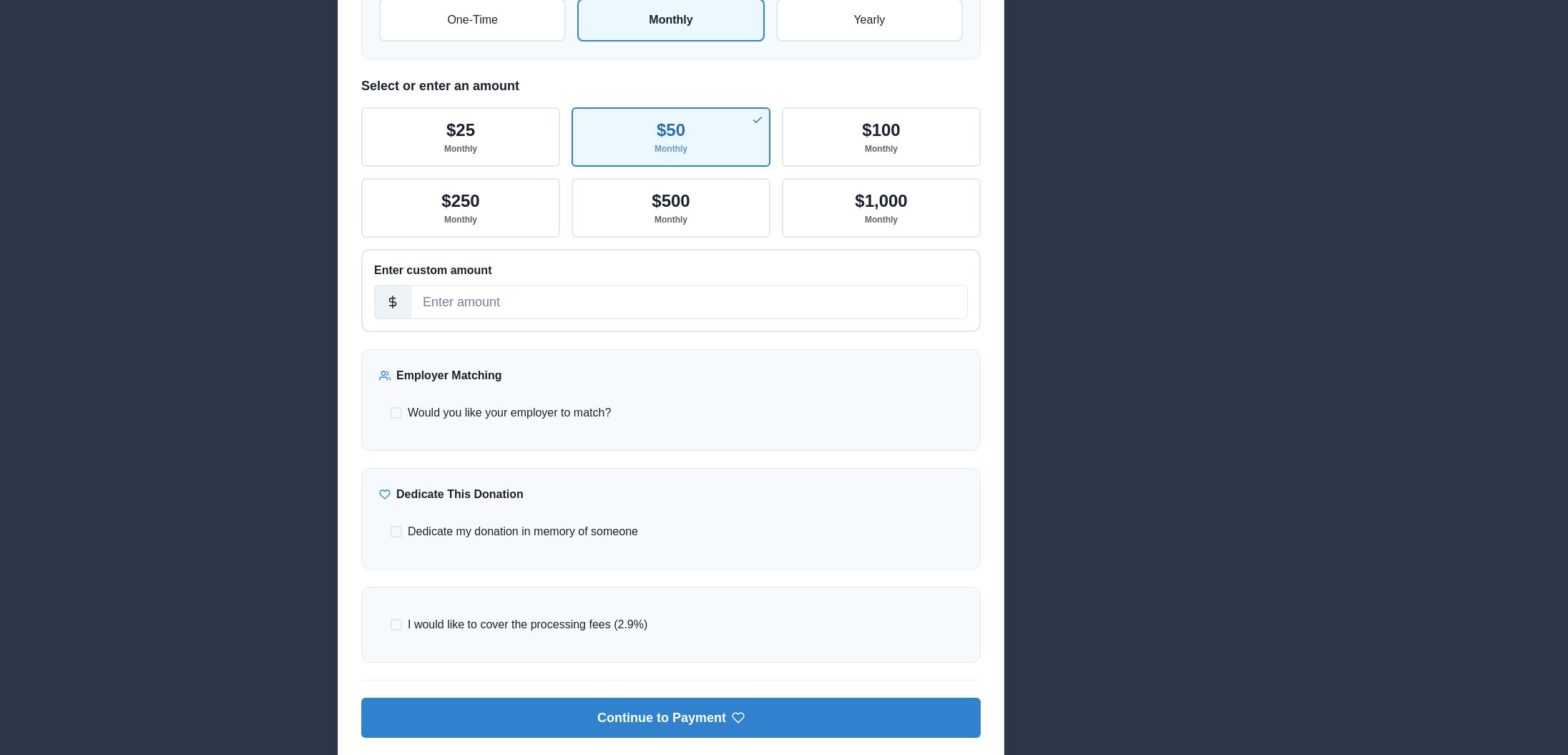
click at [631, 616] on div "I would like to cover the processing fees (2.9%)" at bounding box center [670, 625] width 584 height 40
click at [628, 623] on span "I would like to cover the processing fees (2.9%)" at bounding box center [527, 624] width 240 height 17
click at [391, 625] on input "I would like to cover the processing fees (2.9%)" at bounding box center [390, 625] width 1 height 1
click at [630, 623] on span "I would like to cover the processing fees (2.9%)" at bounding box center [527, 624] width 240 height 17
click at [391, 625] on input "I would like to cover the processing fees (2.9%)" at bounding box center [390, 625] width 1 height 1
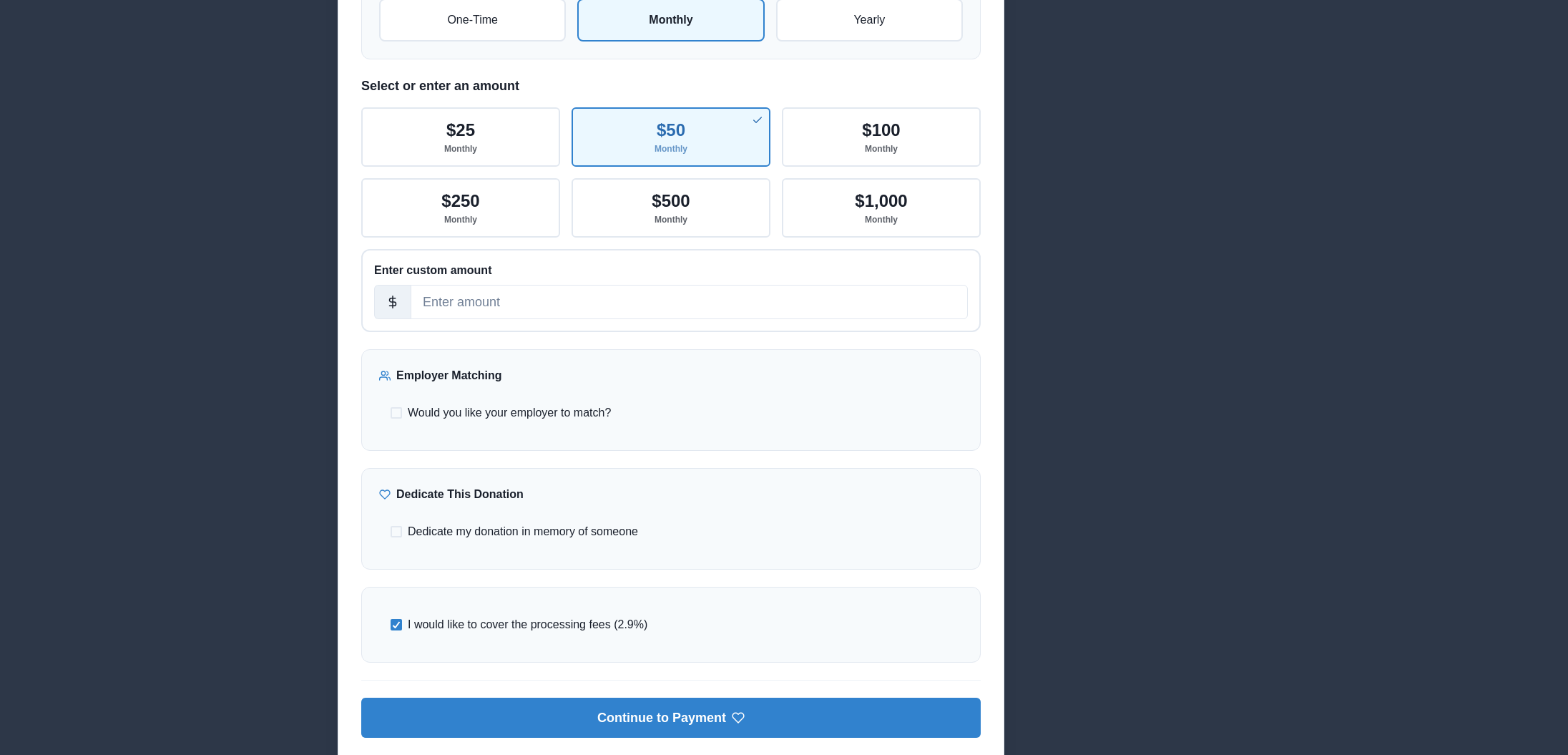
checkbox input "false"
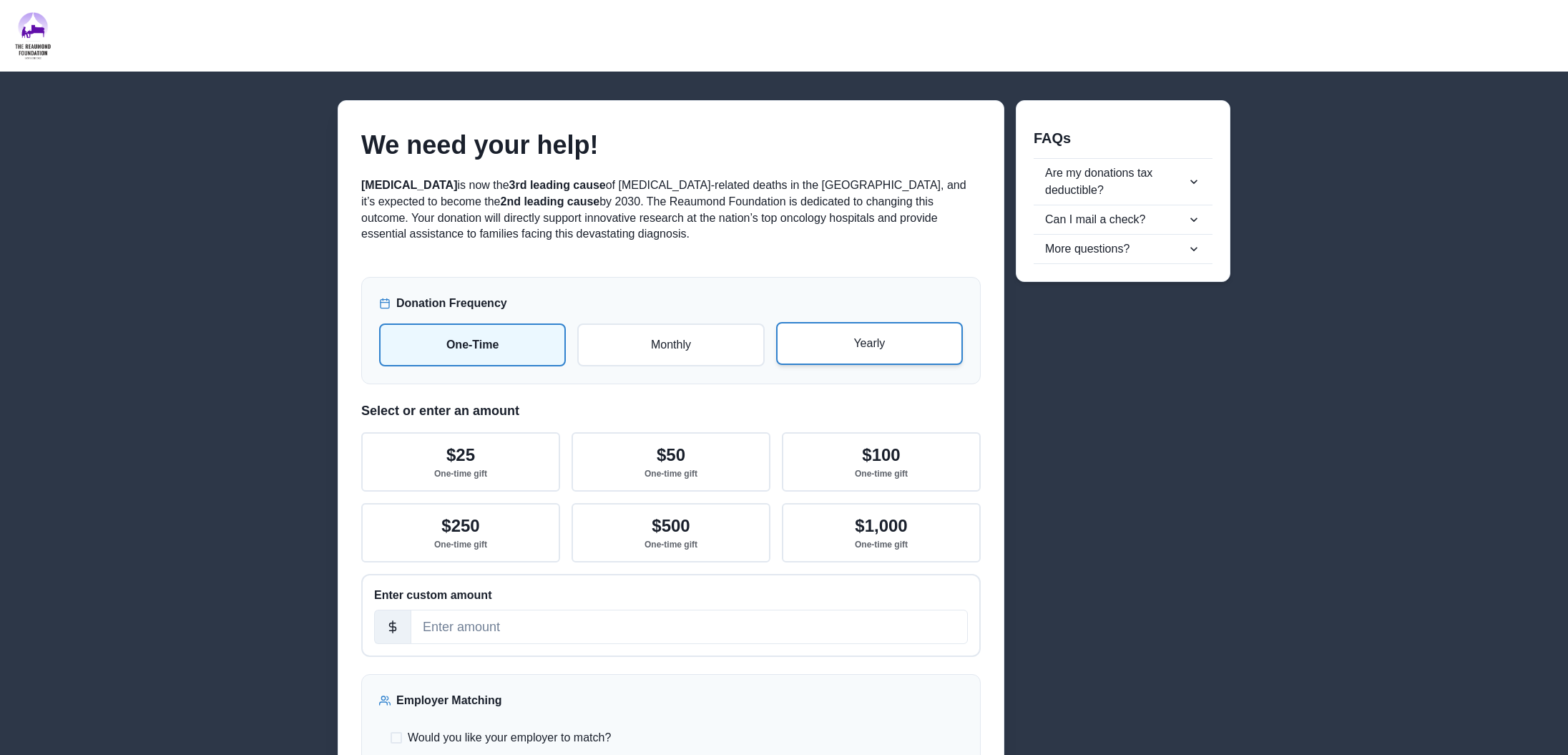
click at [926, 356] on label "Yearly" at bounding box center [869, 343] width 187 height 43
click at [0, 0] on input "radio" at bounding box center [0, 0] width 0 height 0
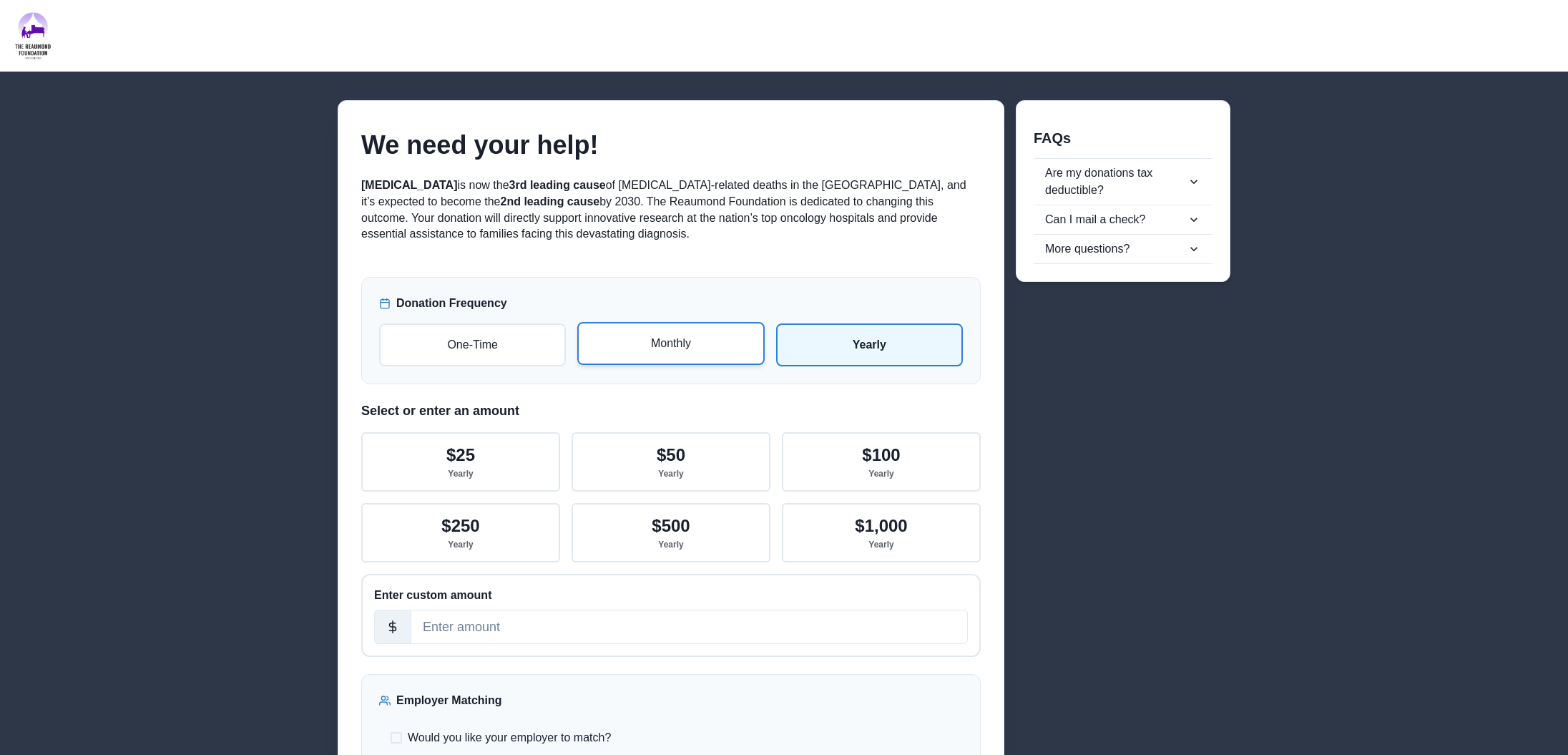
click at [684, 333] on label "Monthly" at bounding box center [670, 343] width 187 height 43
click at [0, 0] on input "radio" at bounding box center [0, 0] width 0 height 0
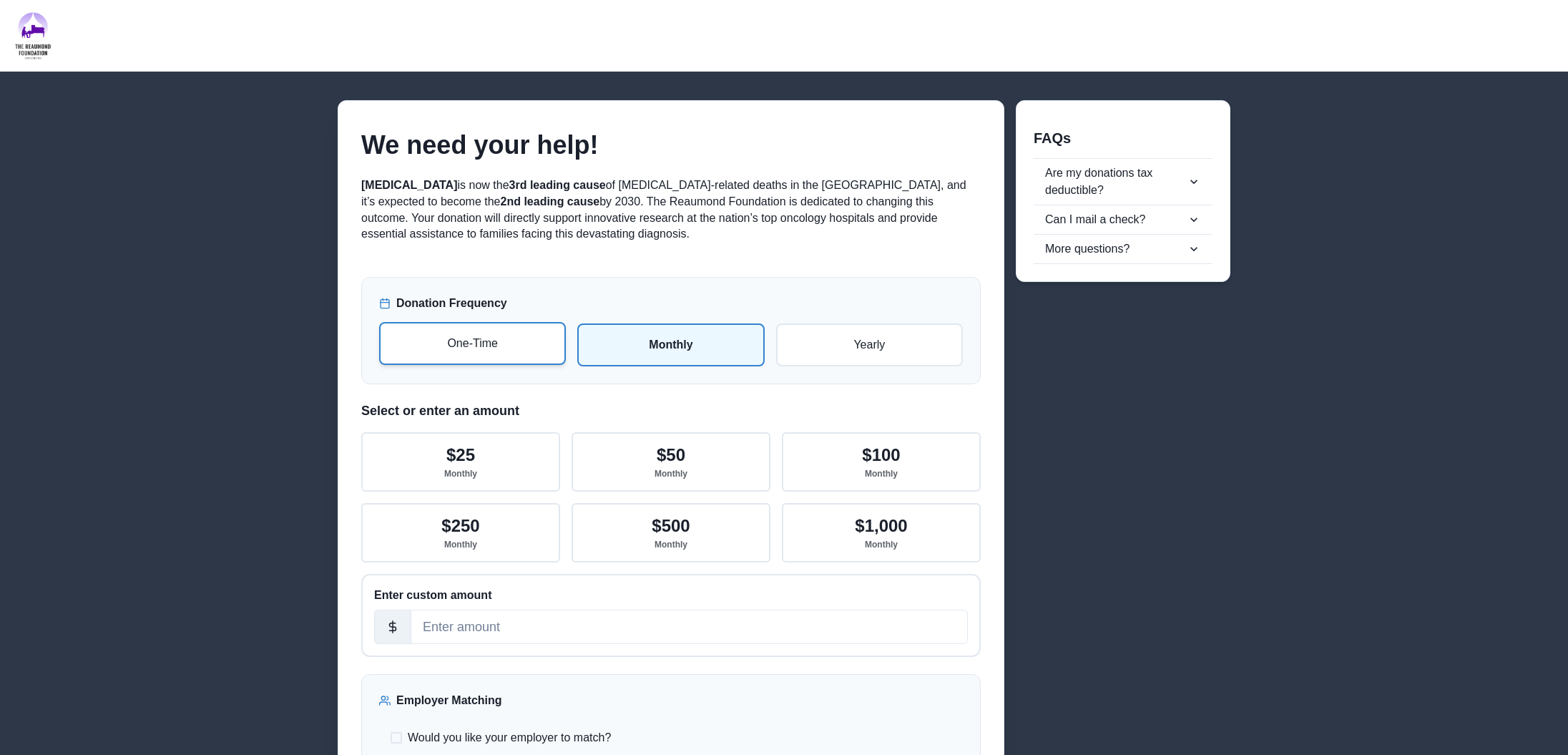
click at [482, 337] on p "One-Time" at bounding box center [472, 343] width 161 height 17
click at [0, 0] on input "radio" at bounding box center [0, 0] width 0 height 0
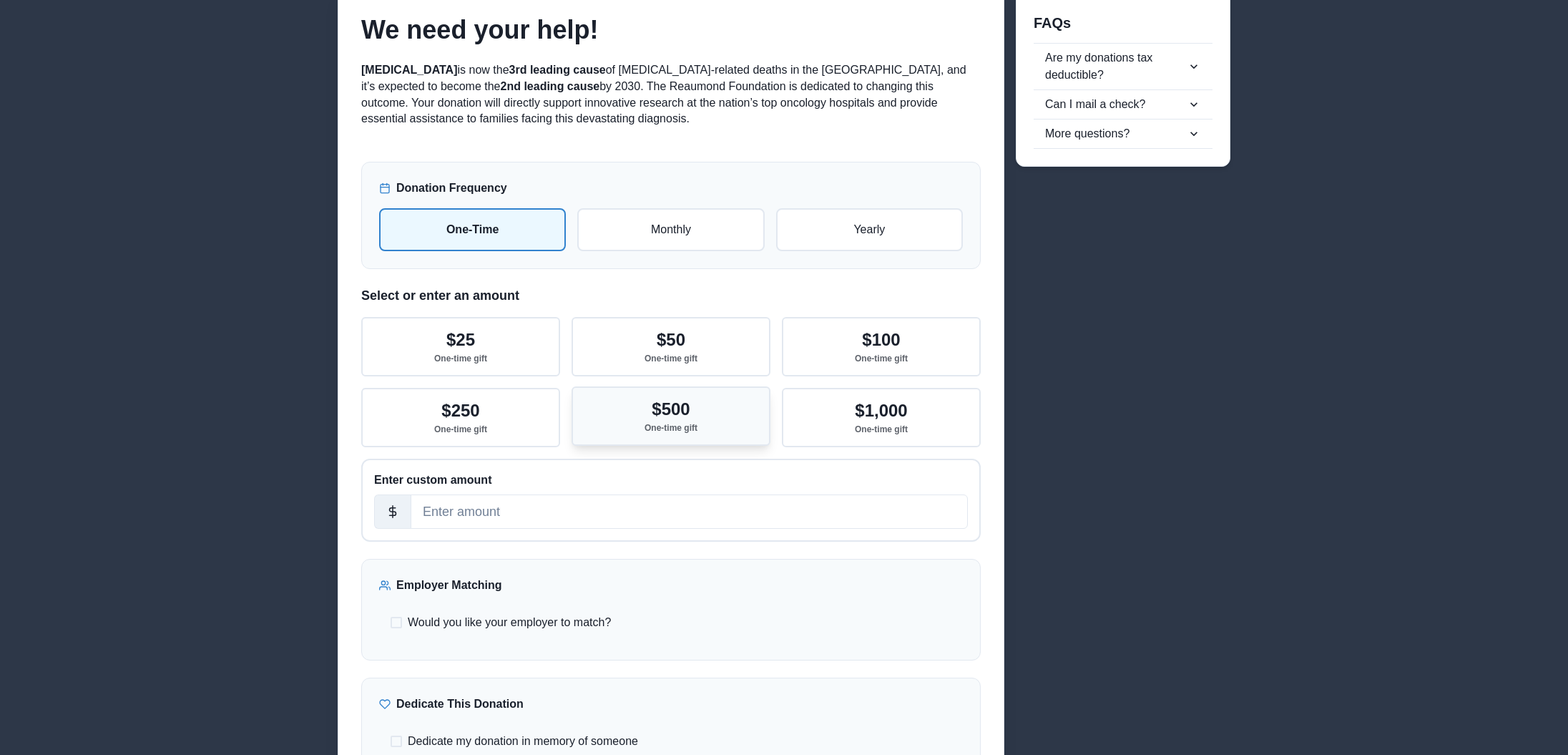
click at [663, 432] on p "One-time gift" at bounding box center [670, 428] width 53 height 10
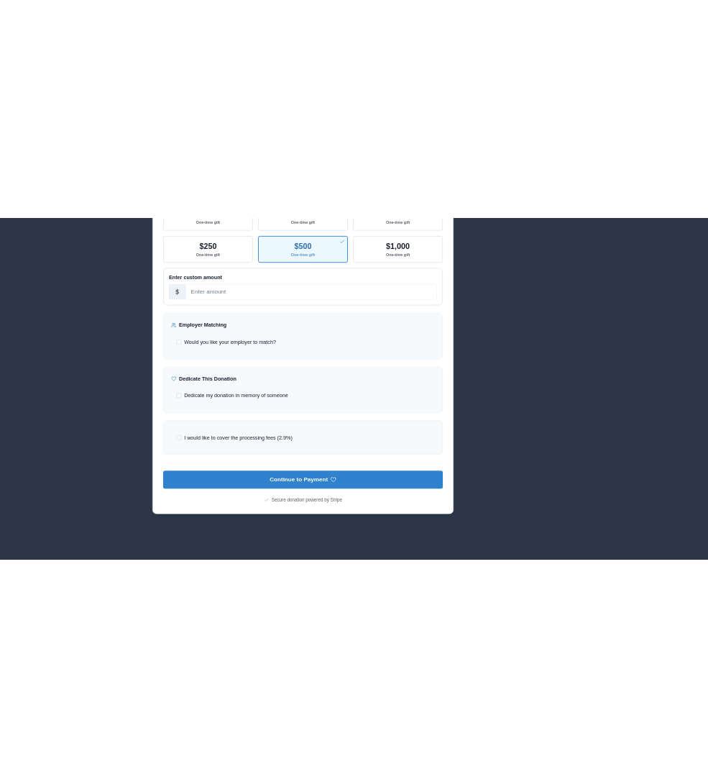
scroll to position [465, 0]
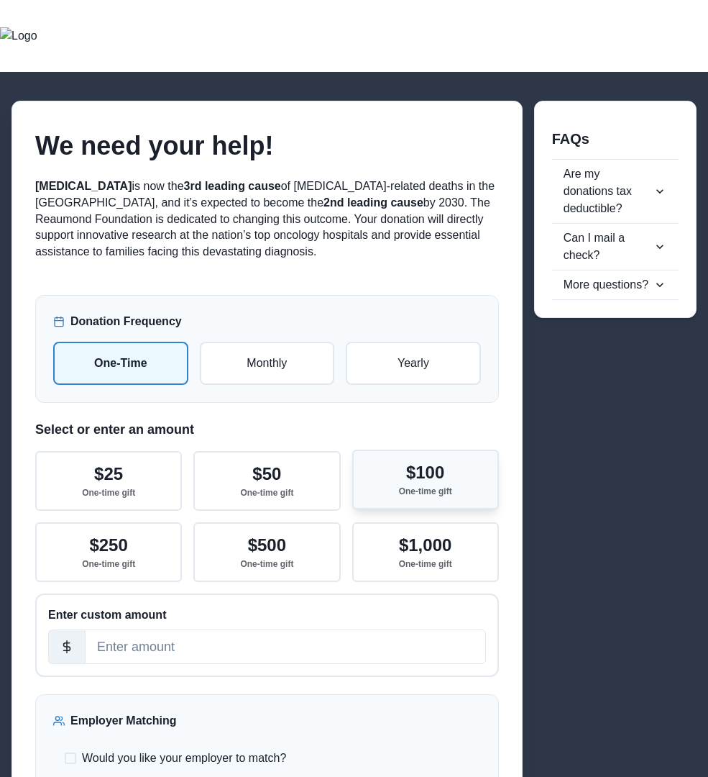
click at [391, 499] on button "$100 One-time gift" at bounding box center [425, 480] width 147 height 60
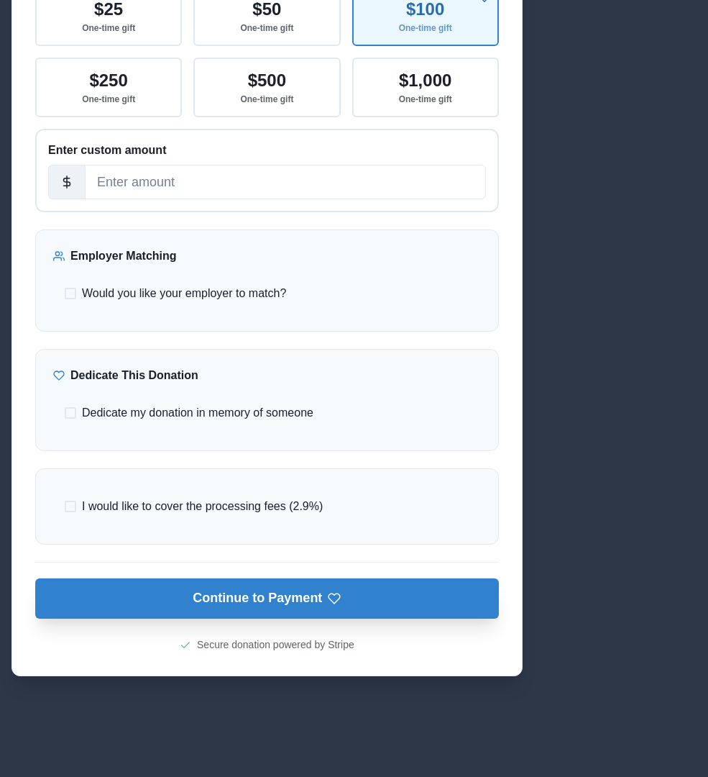
click at [369, 611] on button "Continue to Payment" at bounding box center [267, 598] width 464 height 40
